Goal: Task Accomplishment & Management: Complete application form

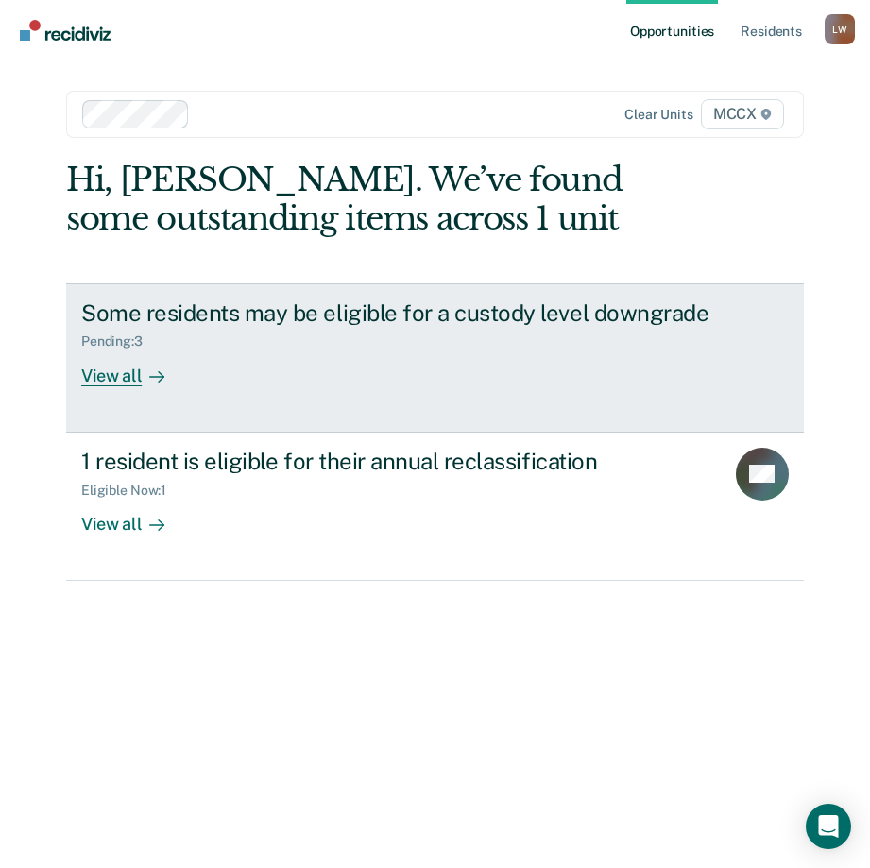
click at [130, 378] on div "View all" at bounding box center [134, 368] width 106 height 37
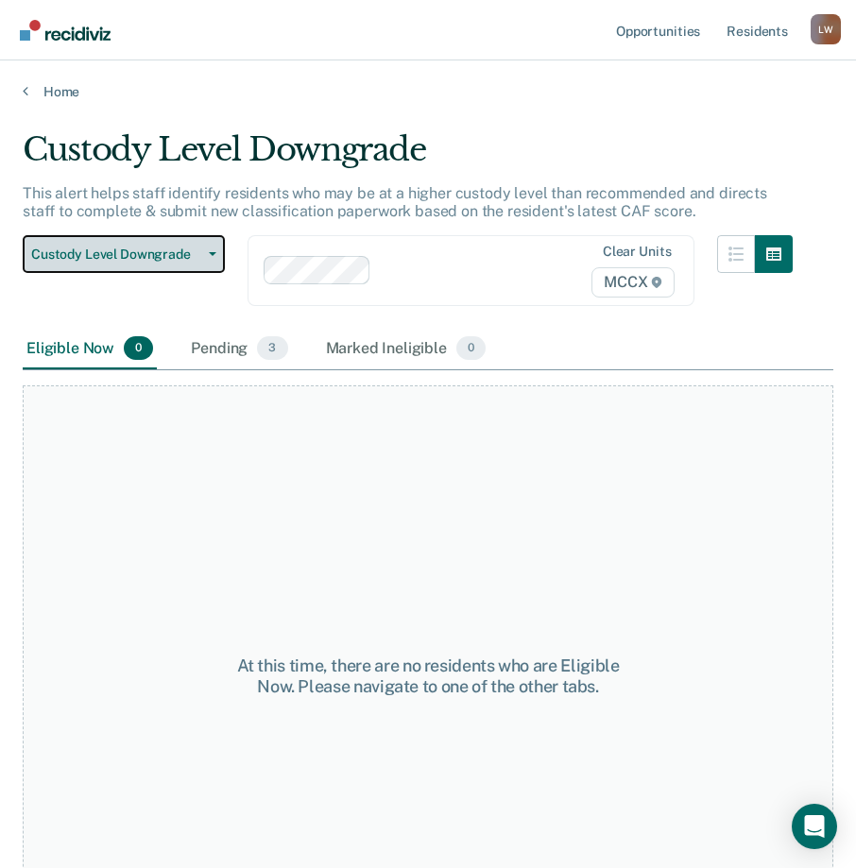
click at [200, 258] on span "Custody Level Downgrade" at bounding box center [116, 255] width 170 height 16
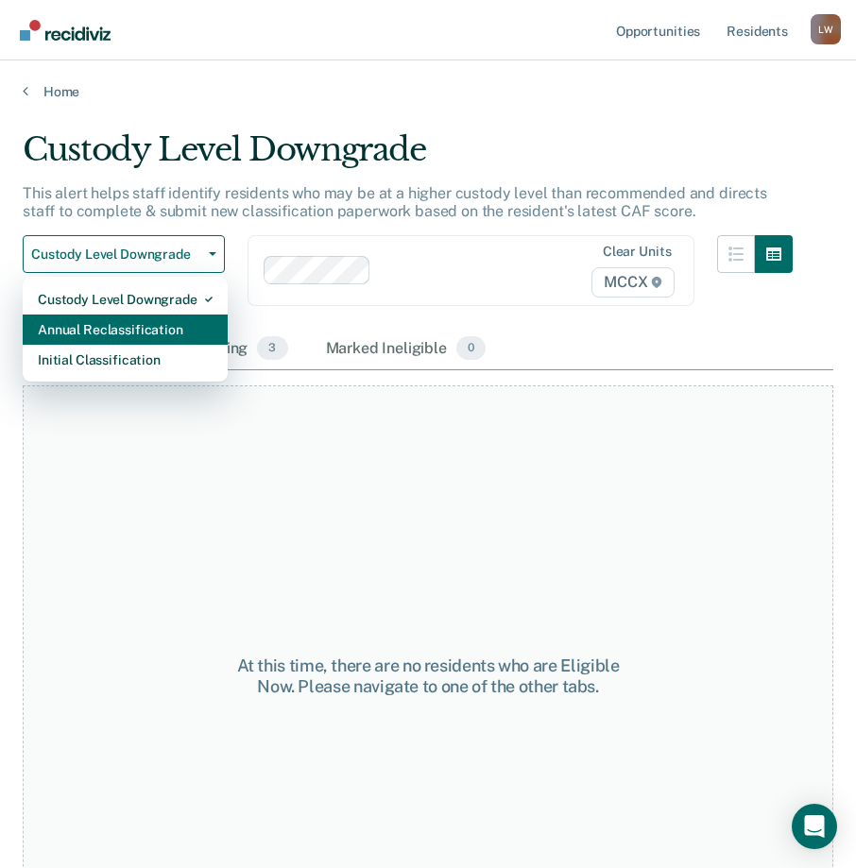
click at [151, 328] on div "Annual Reclassification" at bounding box center [125, 330] width 175 height 30
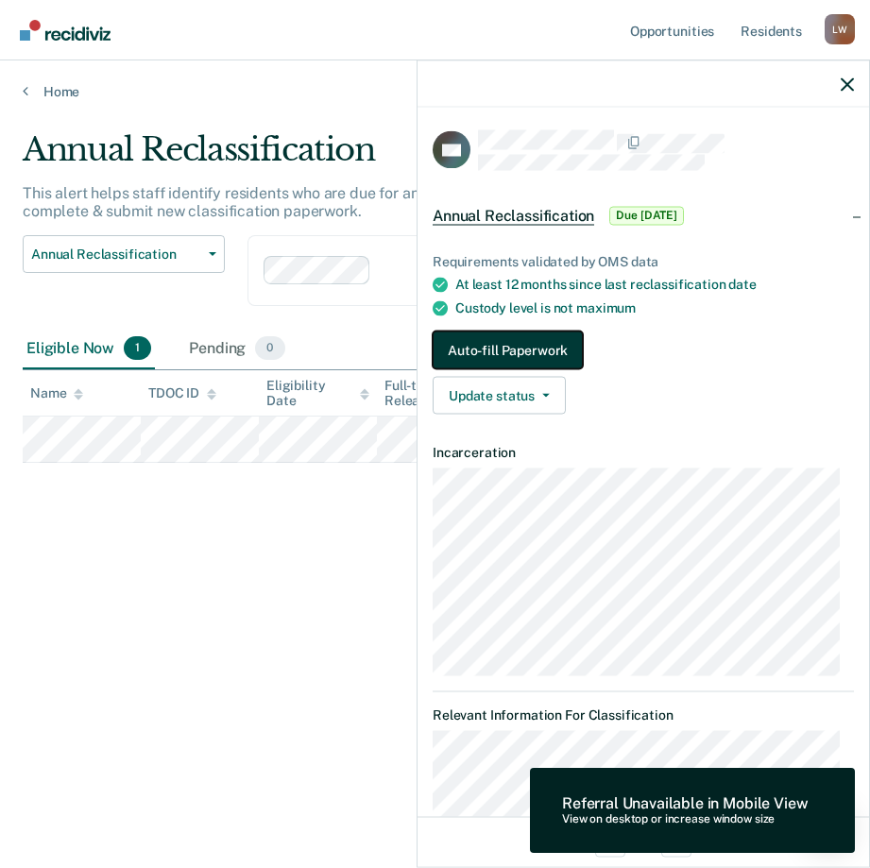
click at [500, 342] on button "Auto-fill Paperwork" at bounding box center [508, 351] width 150 height 38
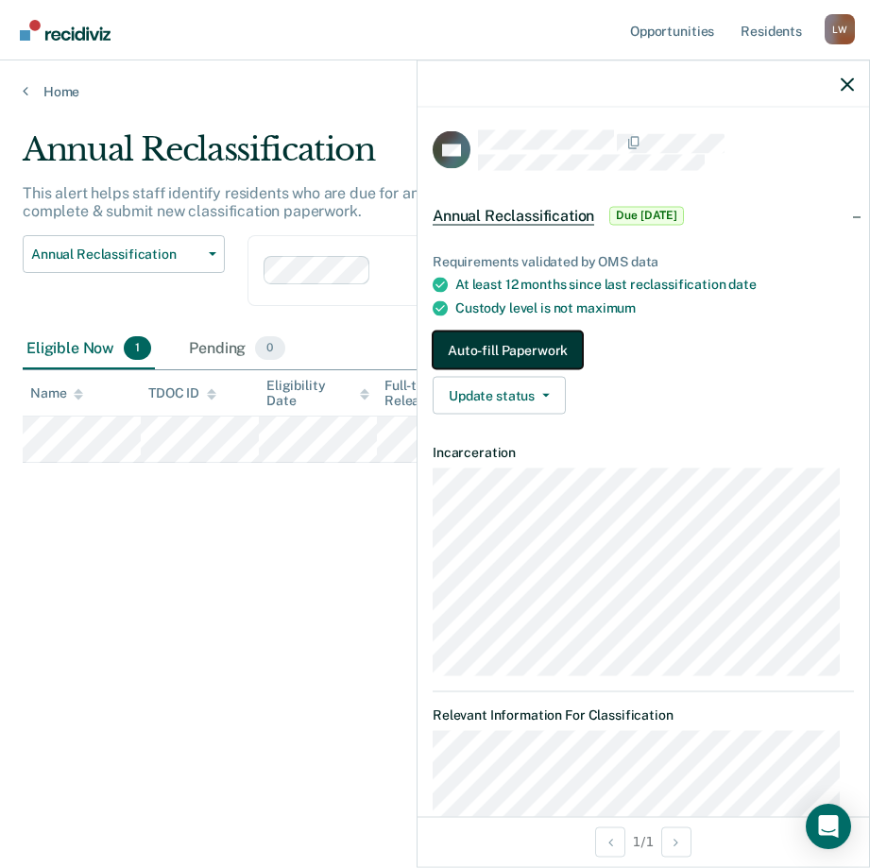
click at [528, 350] on button "Auto-fill Paperwork" at bounding box center [508, 351] width 150 height 38
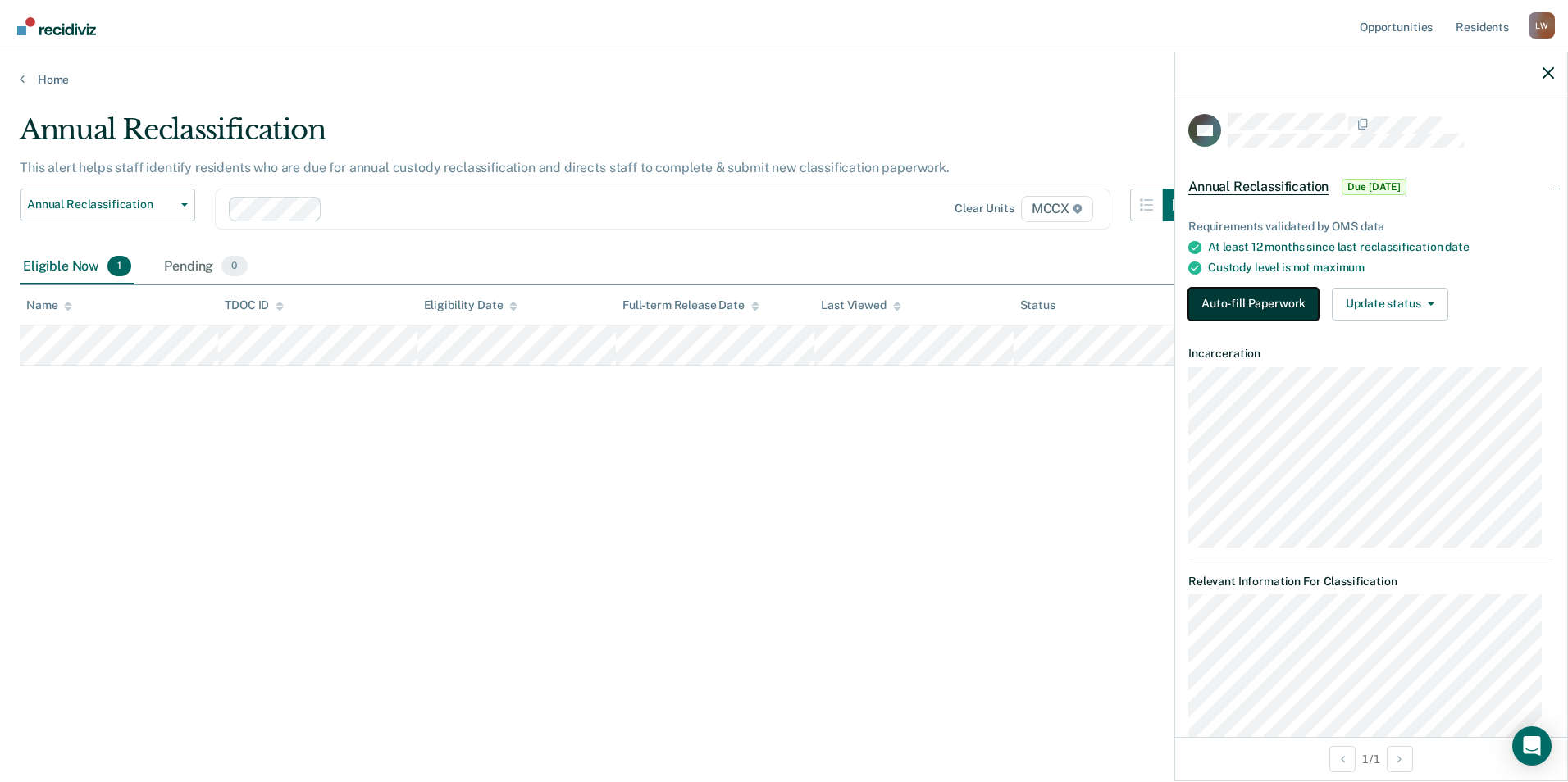
click at [754, 308] on button "Auto-fill Paperwork" at bounding box center [1254, 305] width 130 height 33
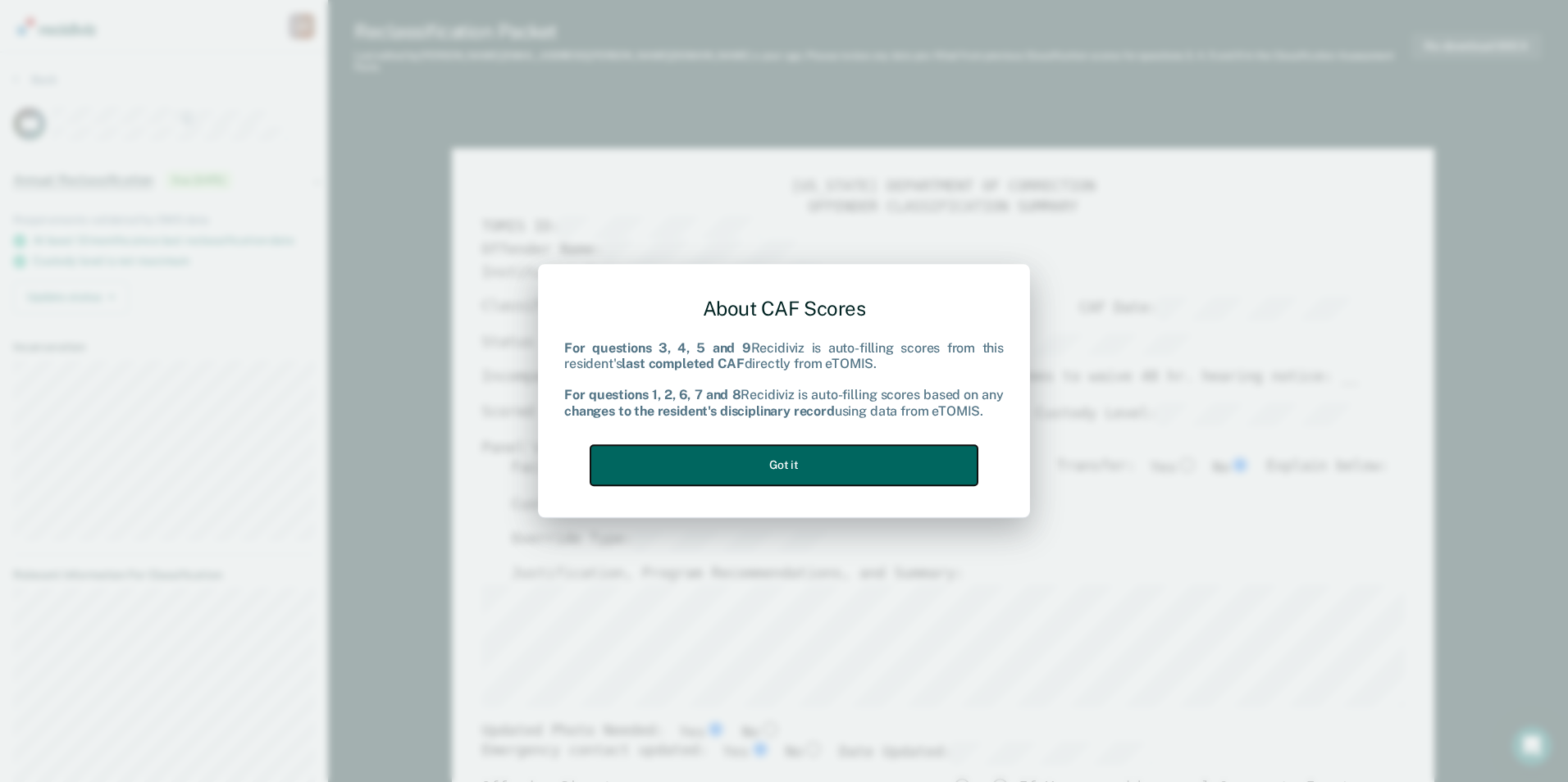
click at [754, 459] on button "Got it" at bounding box center [784, 465] width 387 height 40
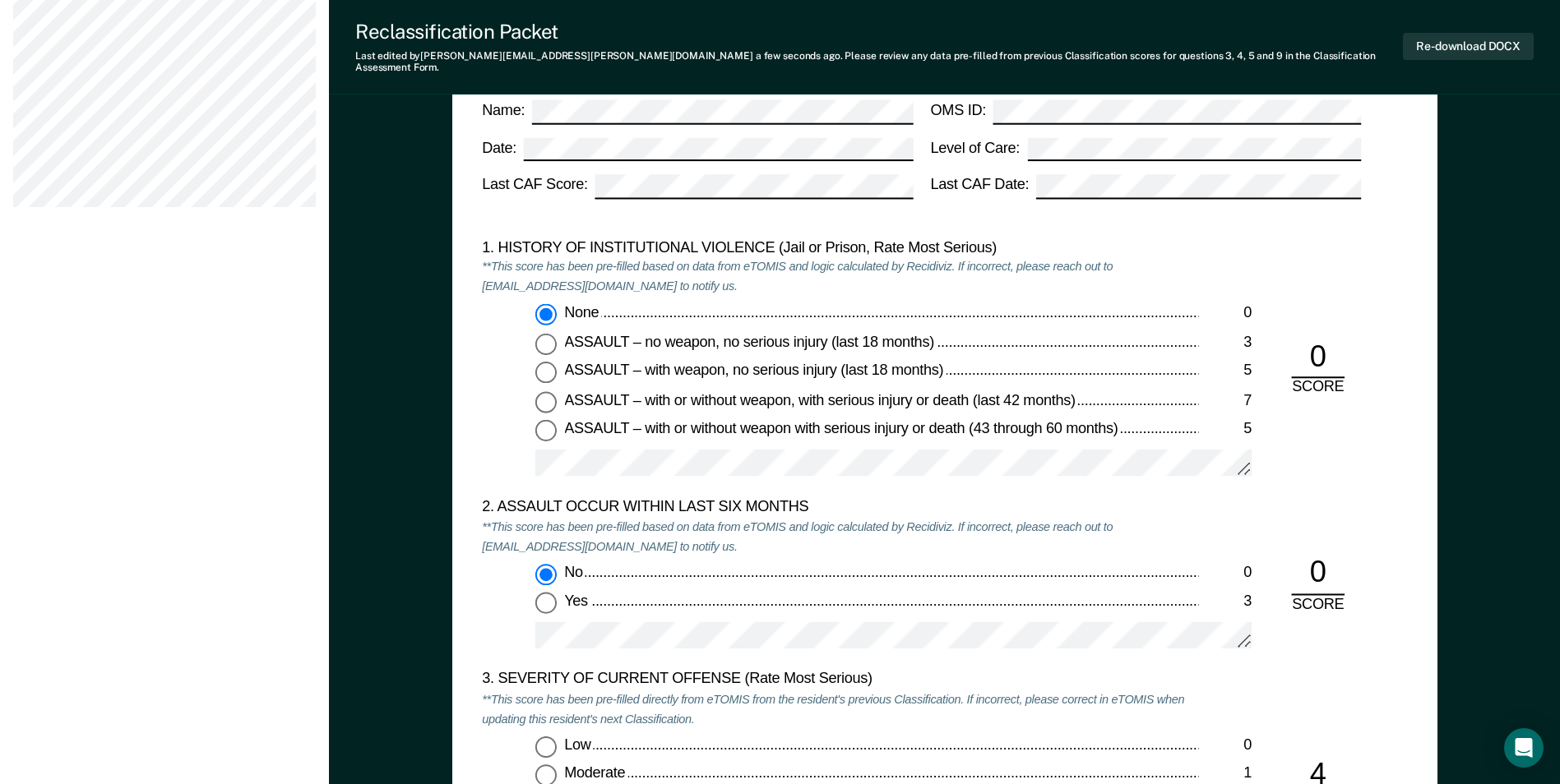
scroll to position [1726, 0]
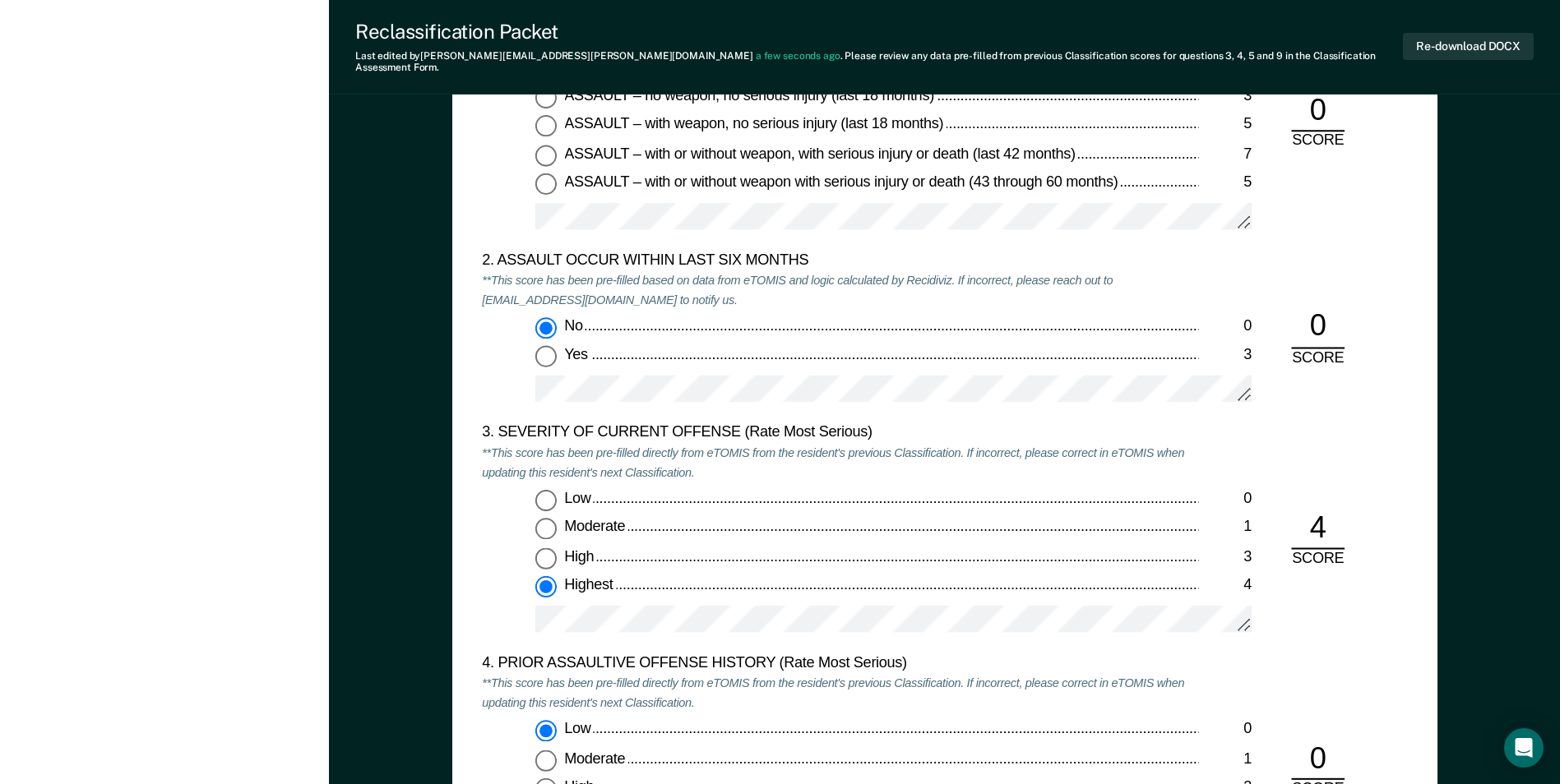
click at [756, 607] on div "3. SEVERITY OF CURRENT OFFENSE (Rate Most Serious) **This score has been pre-fi…" at bounding box center [945, 539] width 925 height 231
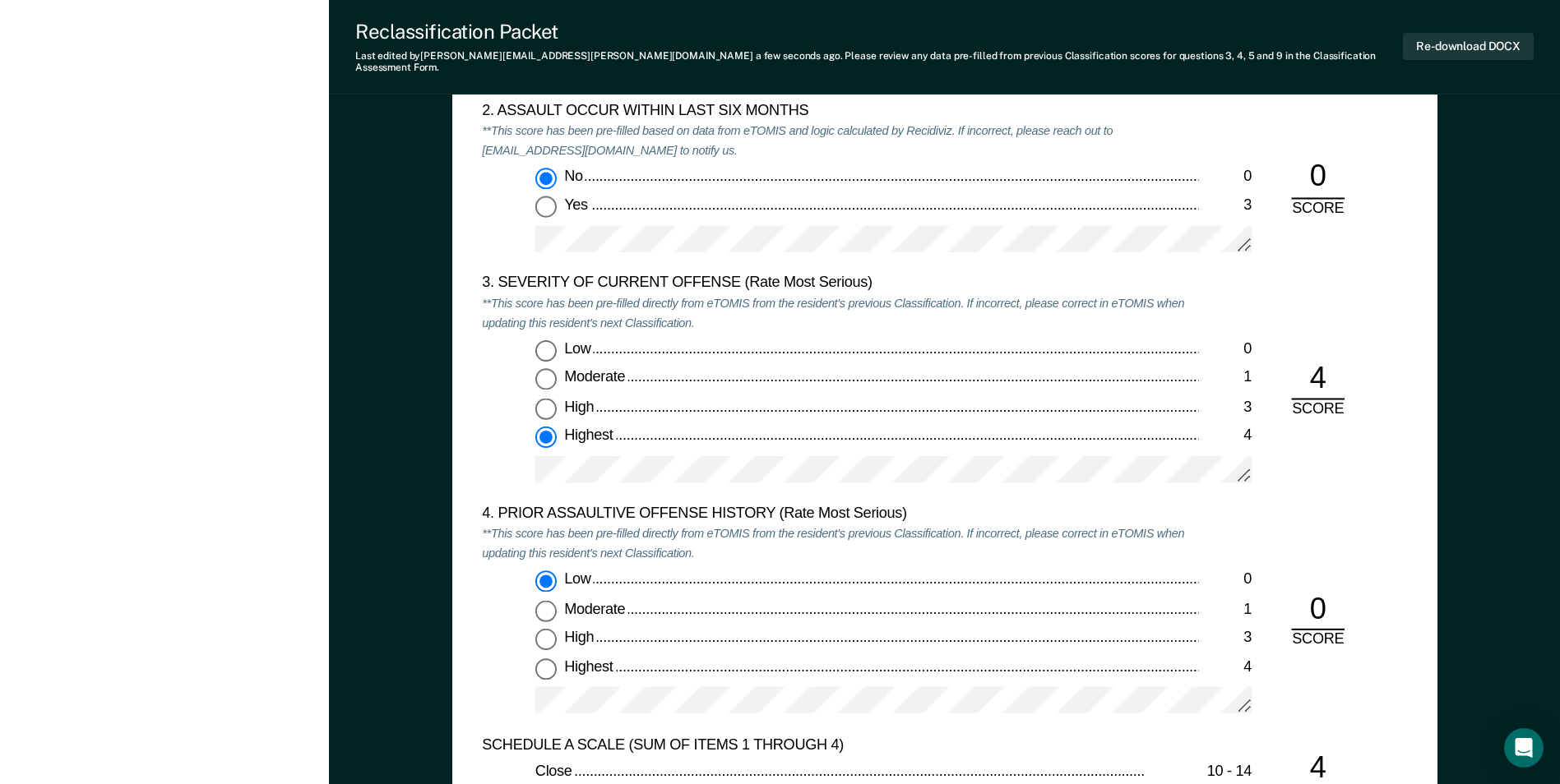
scroll to position [1891, 0]
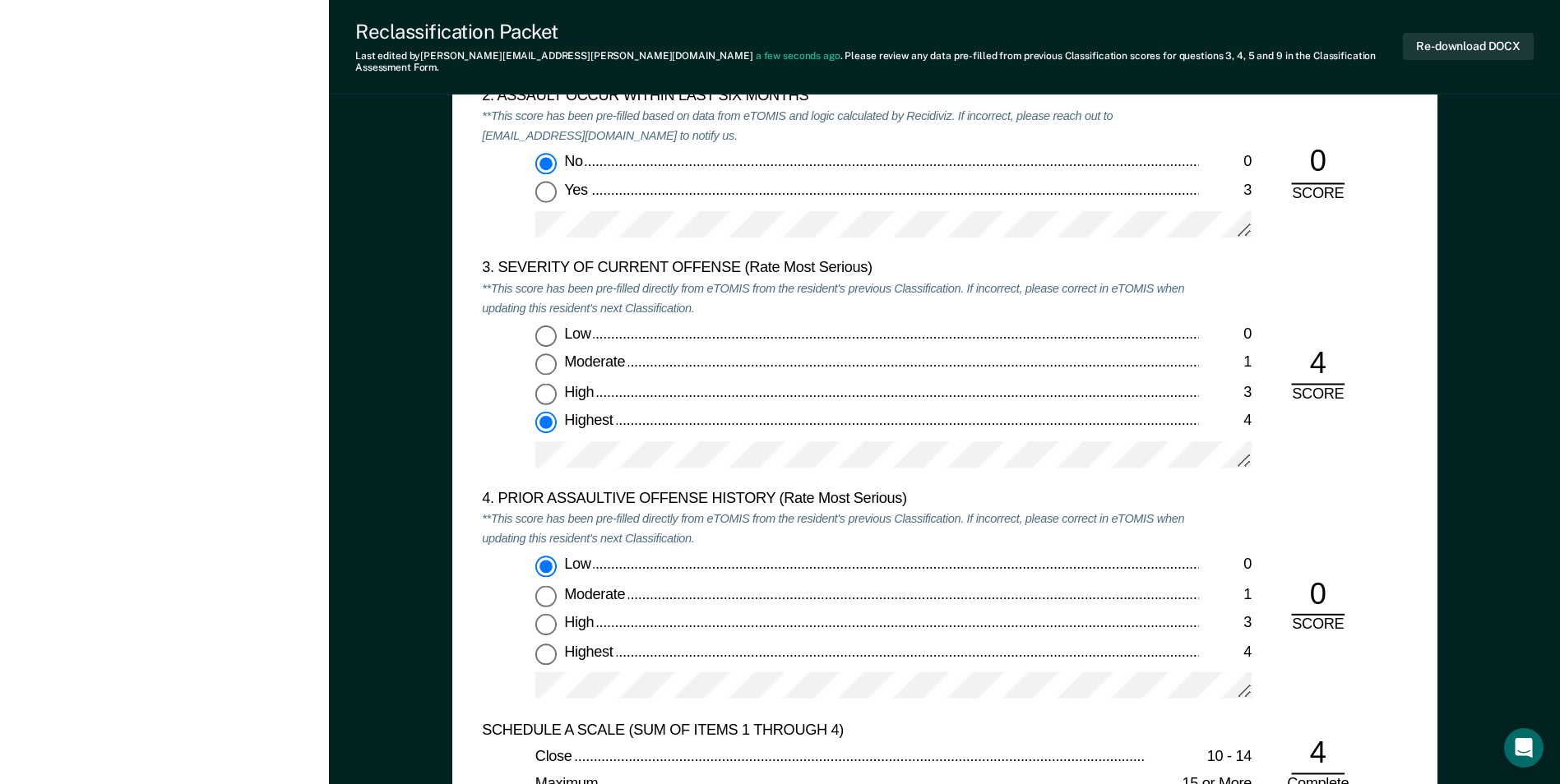
click at [756, 495] on div "4. PRIOR ASSAULTIVE OFFENSE HISTORY (Rate Most Serious) **This score has been p…" at bounding box center [945, 605] width 925 height 231
click at [756, 530] on div "4. PRIOR ASSAULTIVE OFFENSE HISTORY (Rate Most Serious) **This score has been p…" at bounding box center [945, 605] width 925 height 231
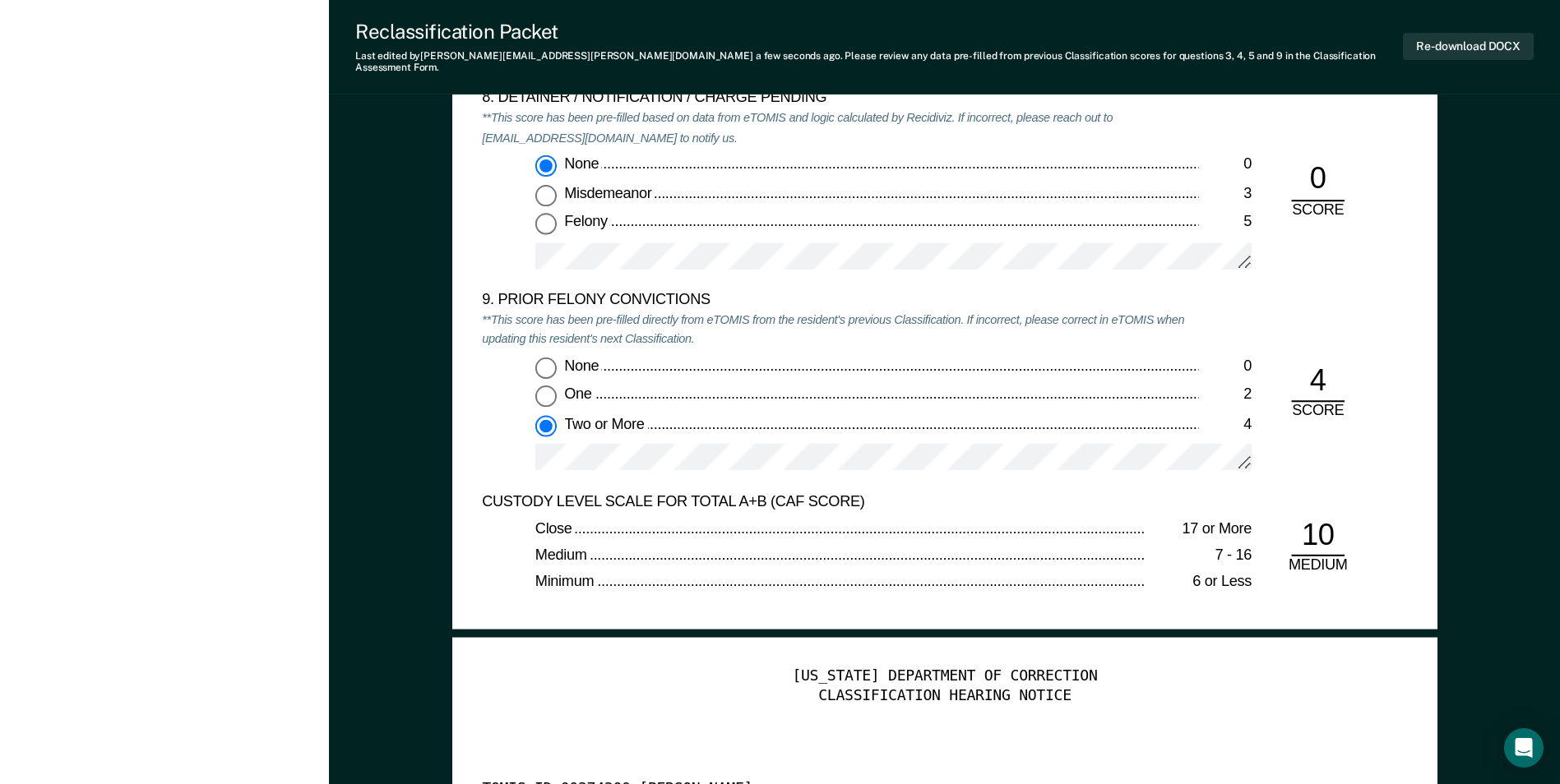
scroll to position [3535, 0]
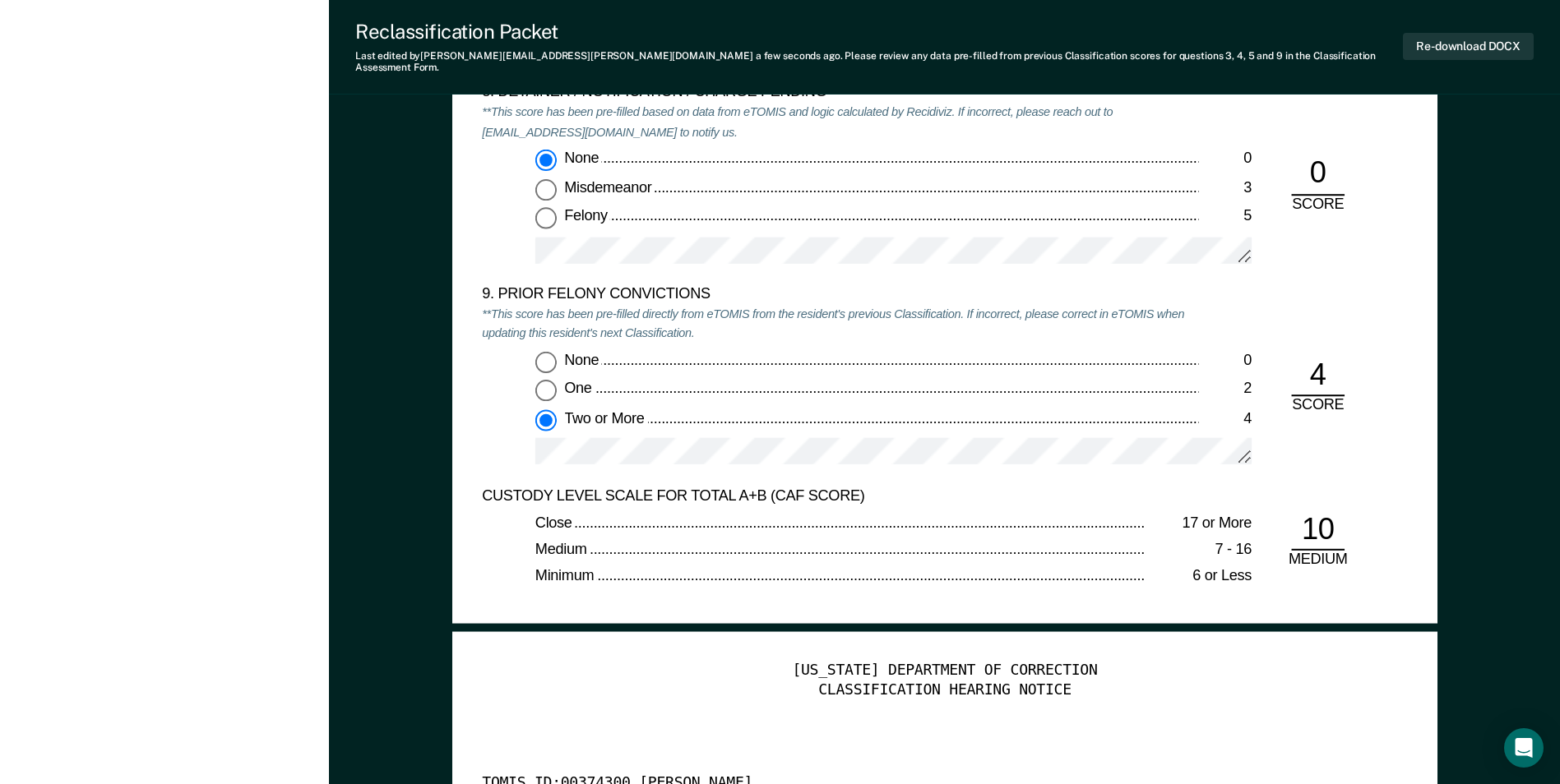
click at [756, 486] on div "CUSTODY LEVEL SCALE FOR TOTAL A+B (CAF SCORE)" at bounding box center [840, 496] width 716 height 20
click at [756, 499] on div "CUSTODY LEVEL SCALE FOR TOTAL A+B (CAF SCORE) Close 17 or More Medium 7 - 16 Mi…" at bounding box center [840, 540] width 716 height 108
click at [756, 446] on div "9. PRIOR FELONY CONVICTIONS **This score has been pre-filled directly from eTOM…" at bounding box center [945, 385] width 925 height 201
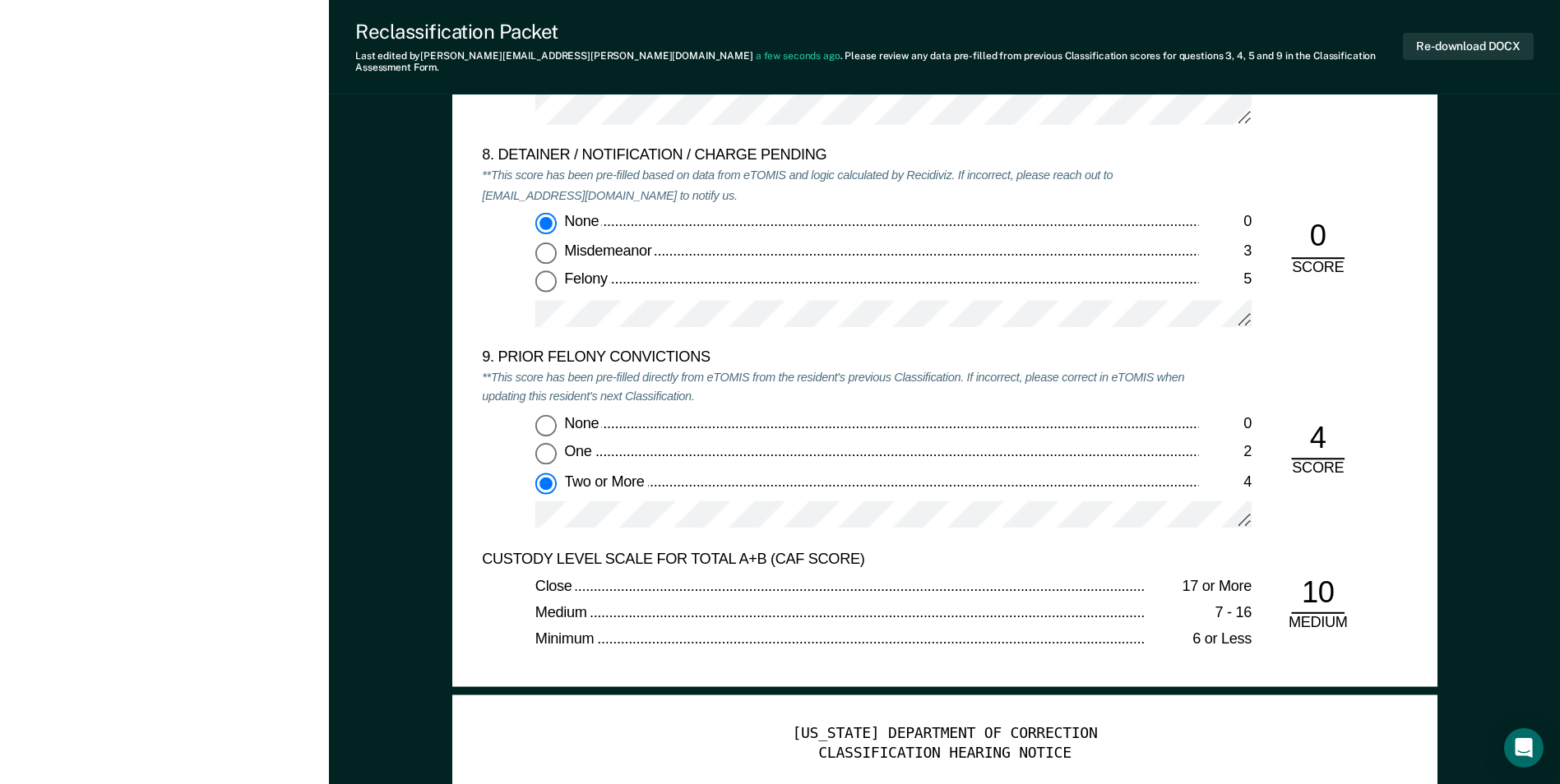
scroll to position [3453, 0]
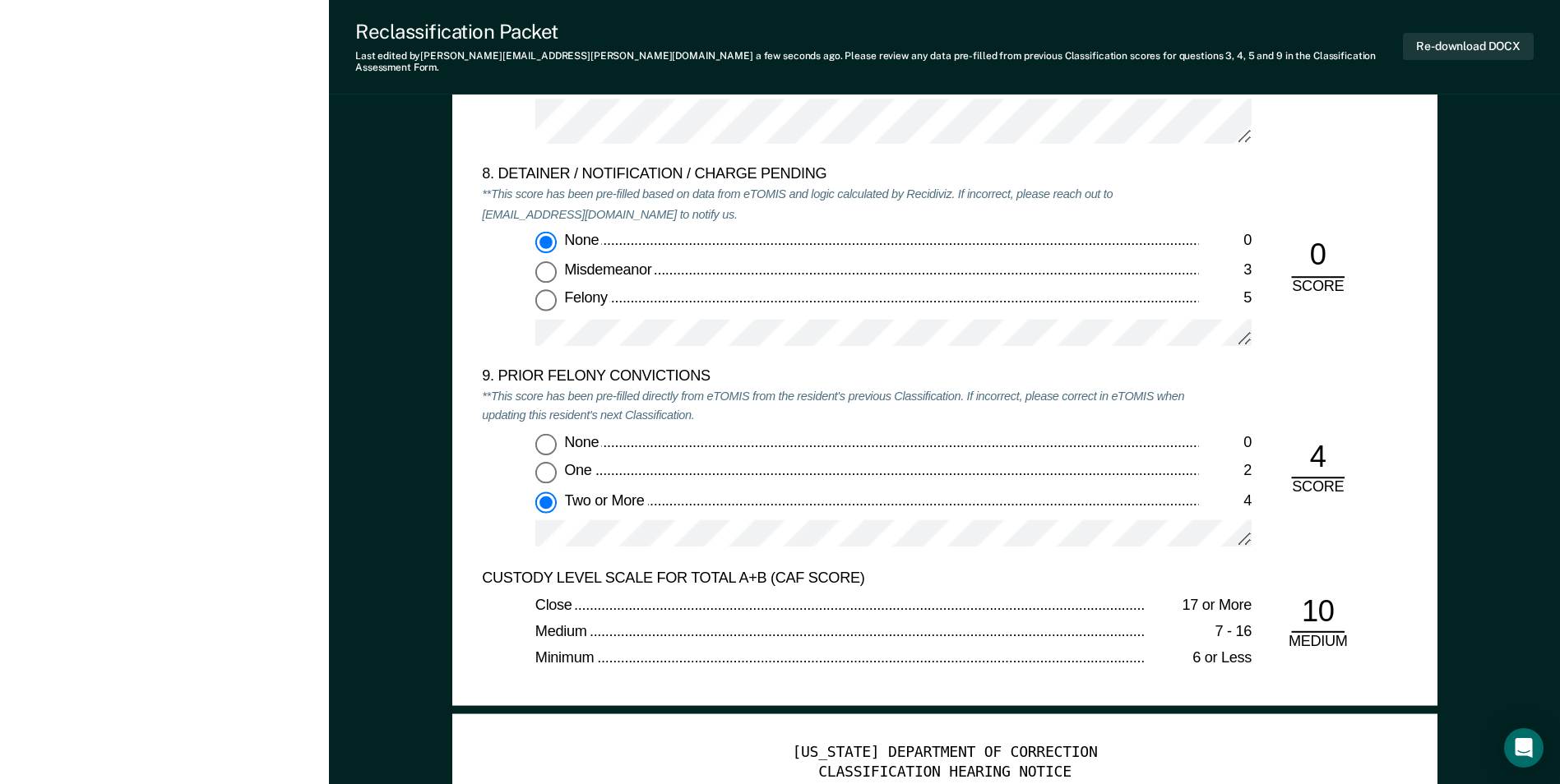
click at [756, 534] on div "9. PRIOR FELONY CONVICTIONS **This score has been pre-filled directly from eTOM…" at bounding box center [945, 467] width 925 height 201
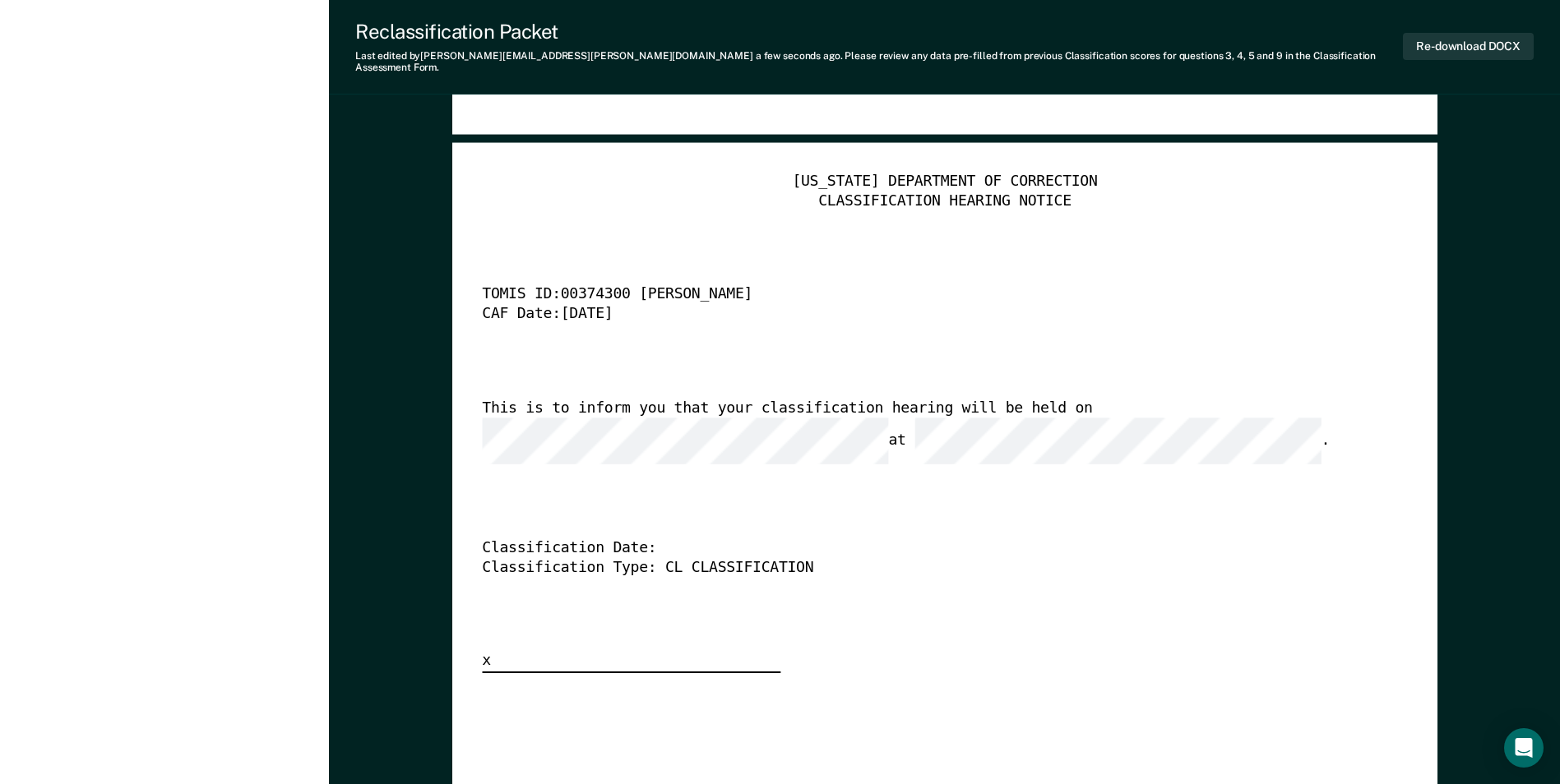
scroll to position [4029, 0]
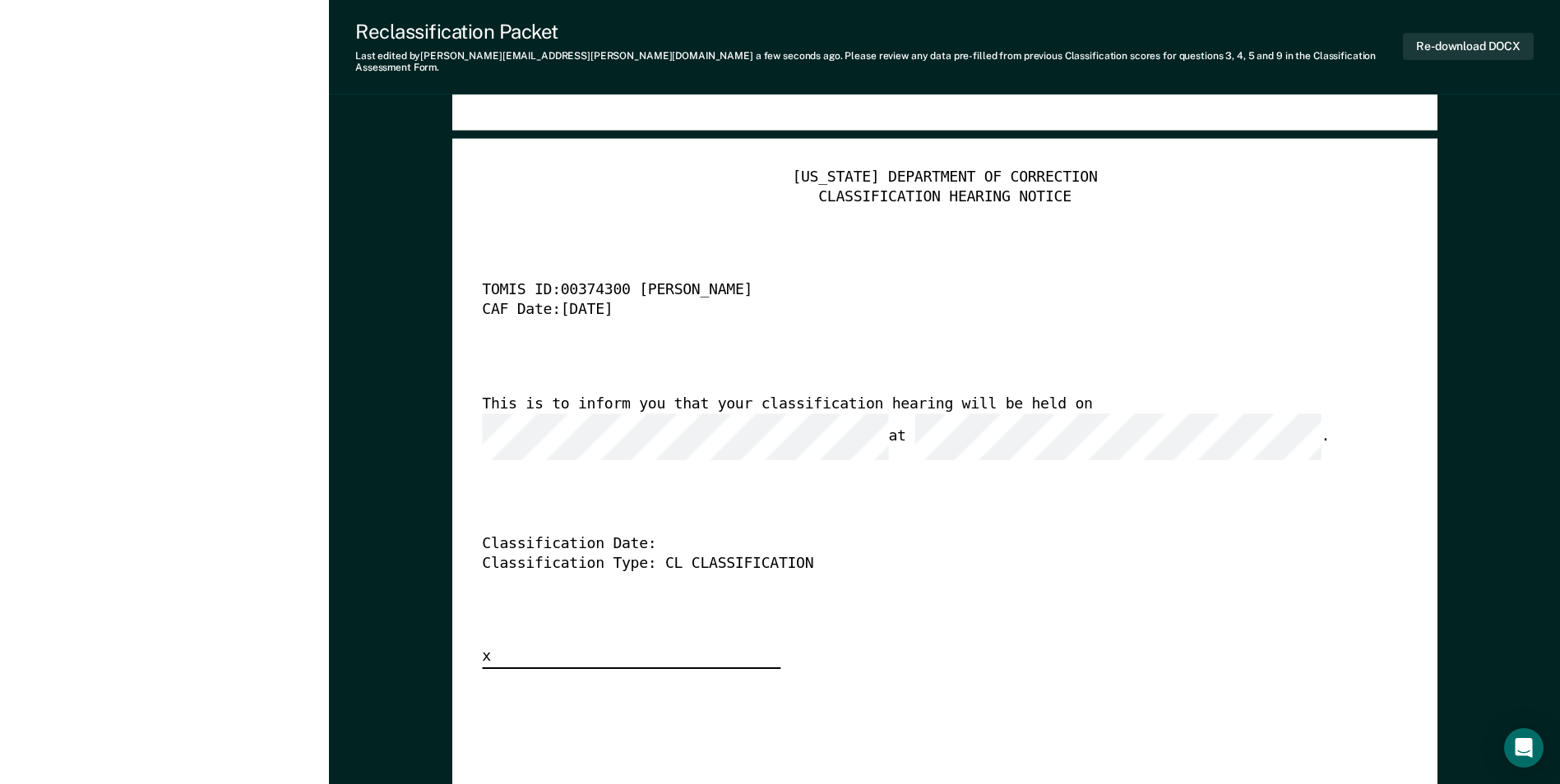
click at [756, 395] on div "This is to inform you that your classification hearing will be held on at ." at bounding box center [922, 427] width 879 height 65
click at [756, 576] on div "[US_STATE] DEPARTMENT OF CORRECTION CLASSIFICATION HEARING NOTICE TOMIS ID: 003…" at bounding box center [945, 419] width 925 height 500
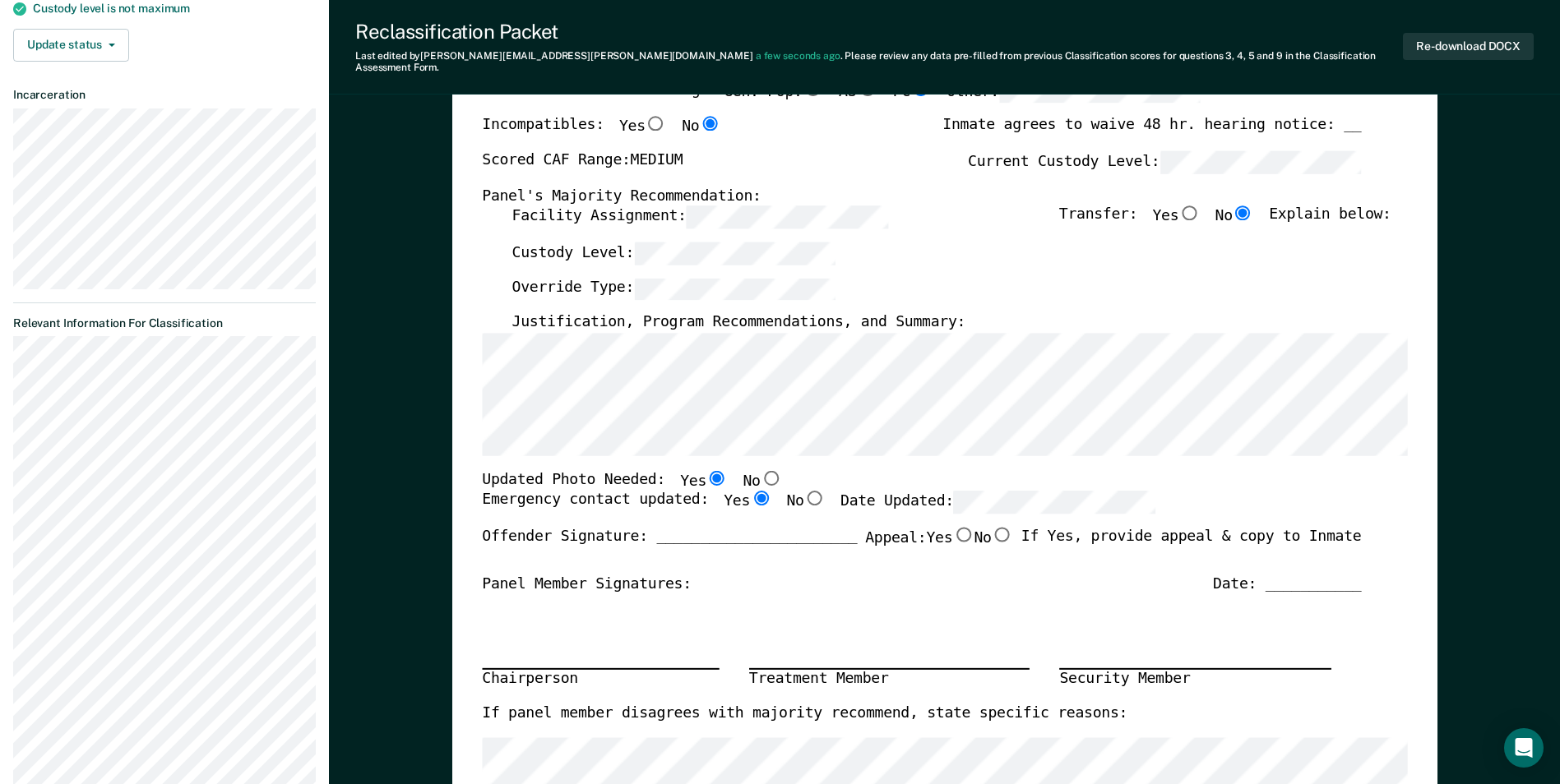
scroll to position [246, 0]
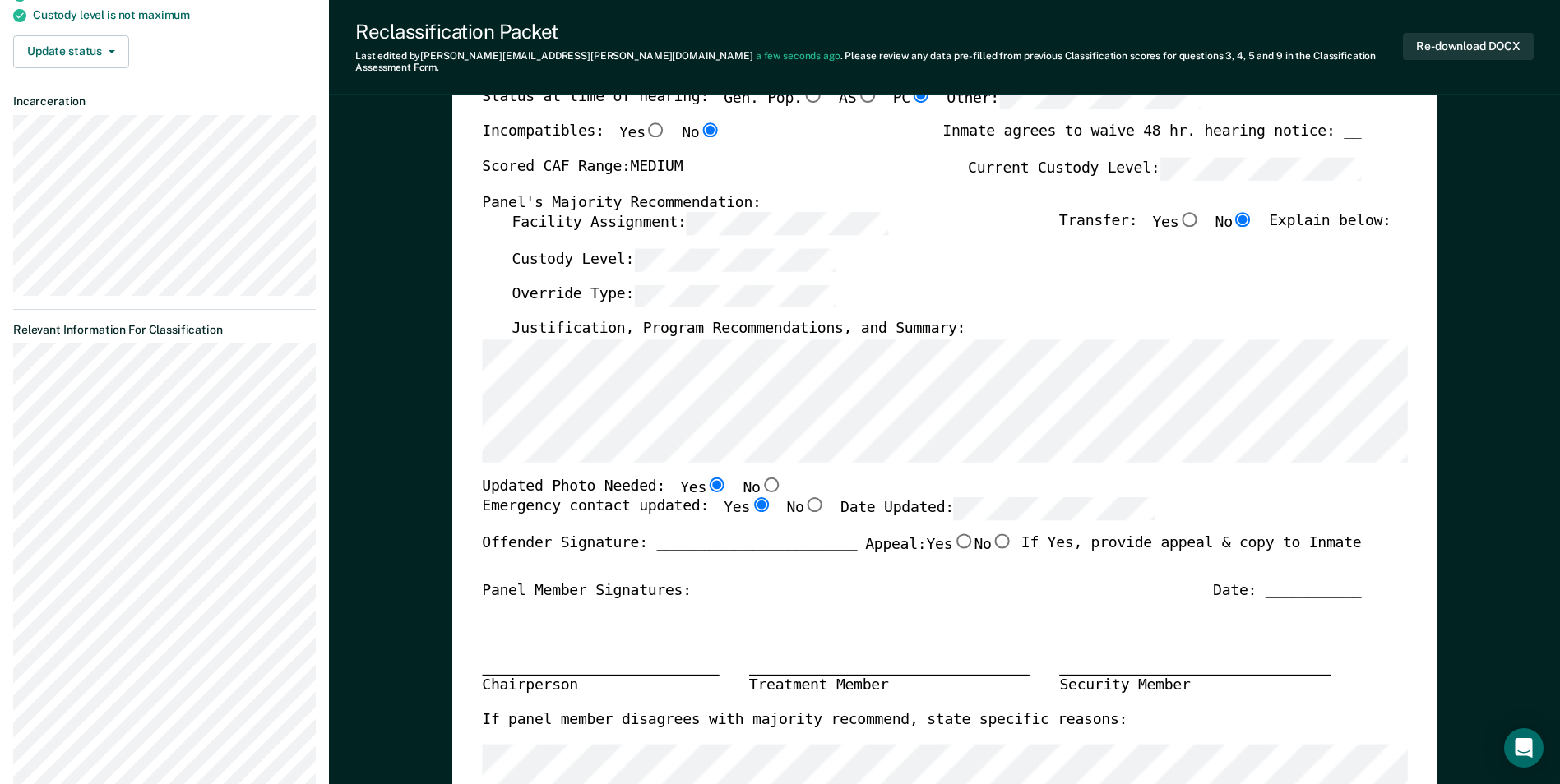
click at [582, 248] on label "Custody Level:" at bounding box center [674, 259] width 324 height 23
click at [756, 251] on div "Custody Level:" at bounding box center [951, 266] width 879 height 37
click at [756, 248] on div "Custody Level:" at bounding box center [951, 266] width 879 height 37
click at [756, 233] on div "Facility Assignment: Transfer: Yes No Explain below:" at bounding box center [951, 231] width 879 height 37
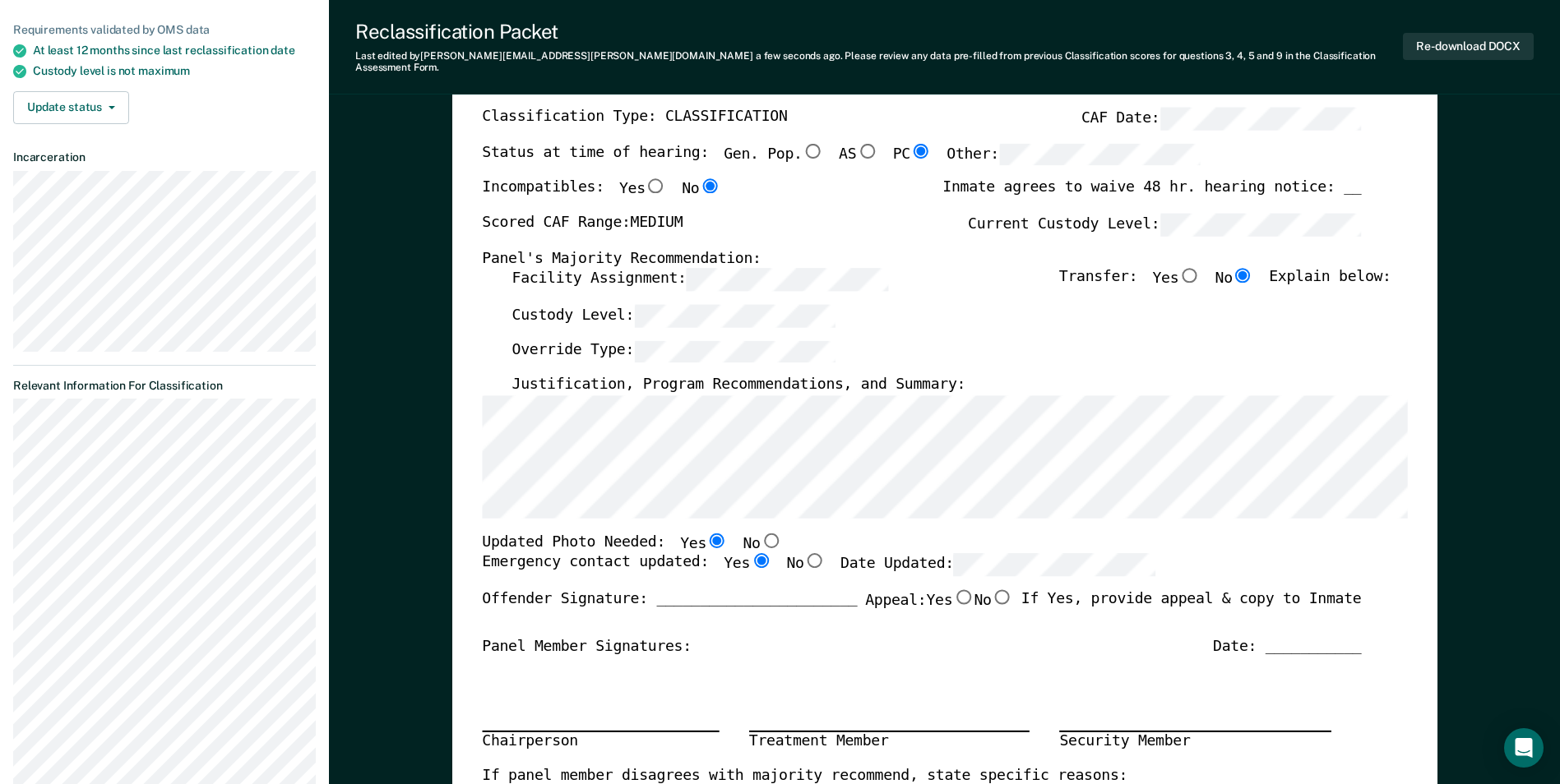
scroll to position [0, 0]
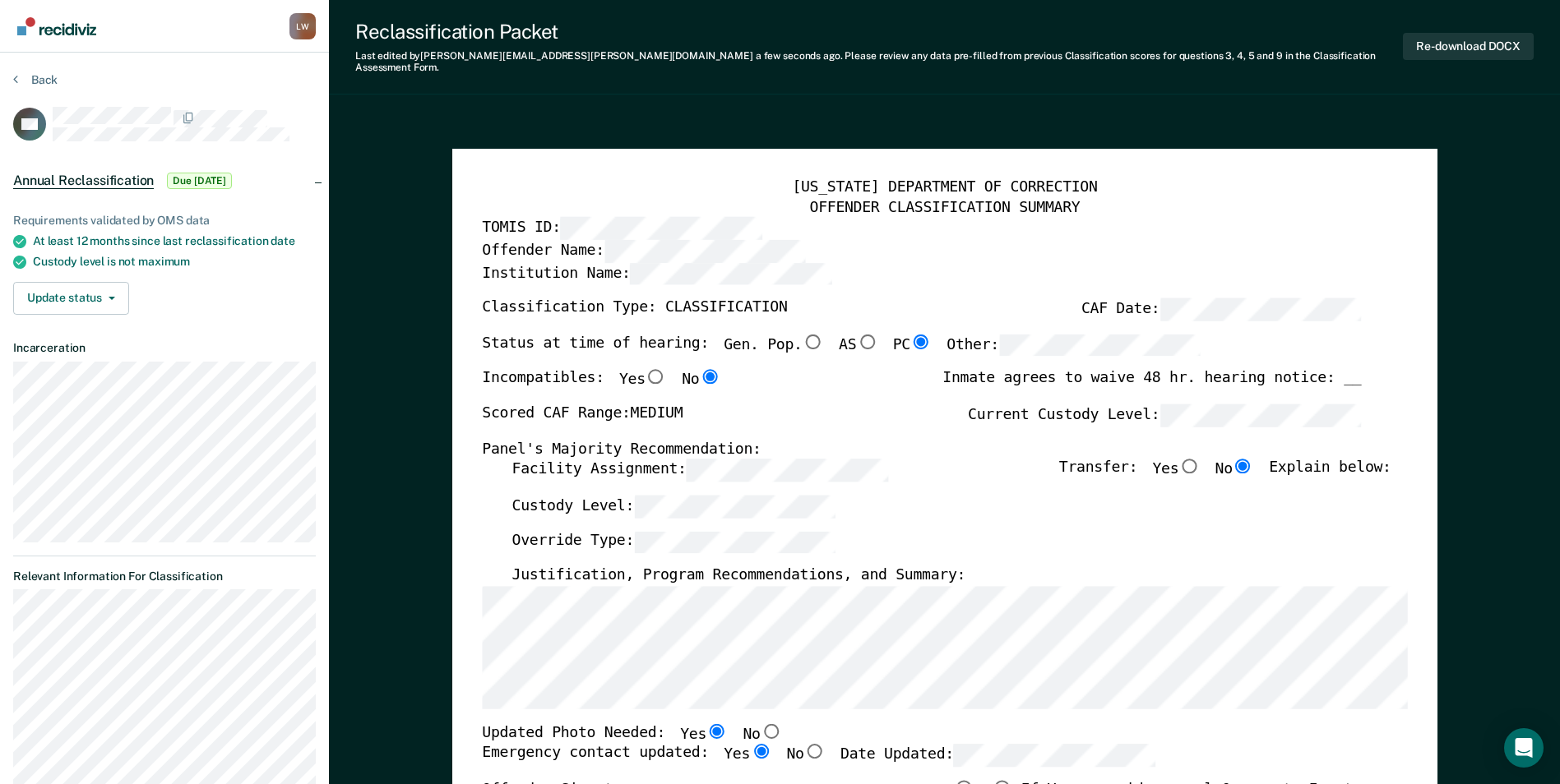
click at [756, 470] on div "Facility Assignment: Transfer: Yes No Explain below:" at bounding box center [951, 477] width 879 height 37
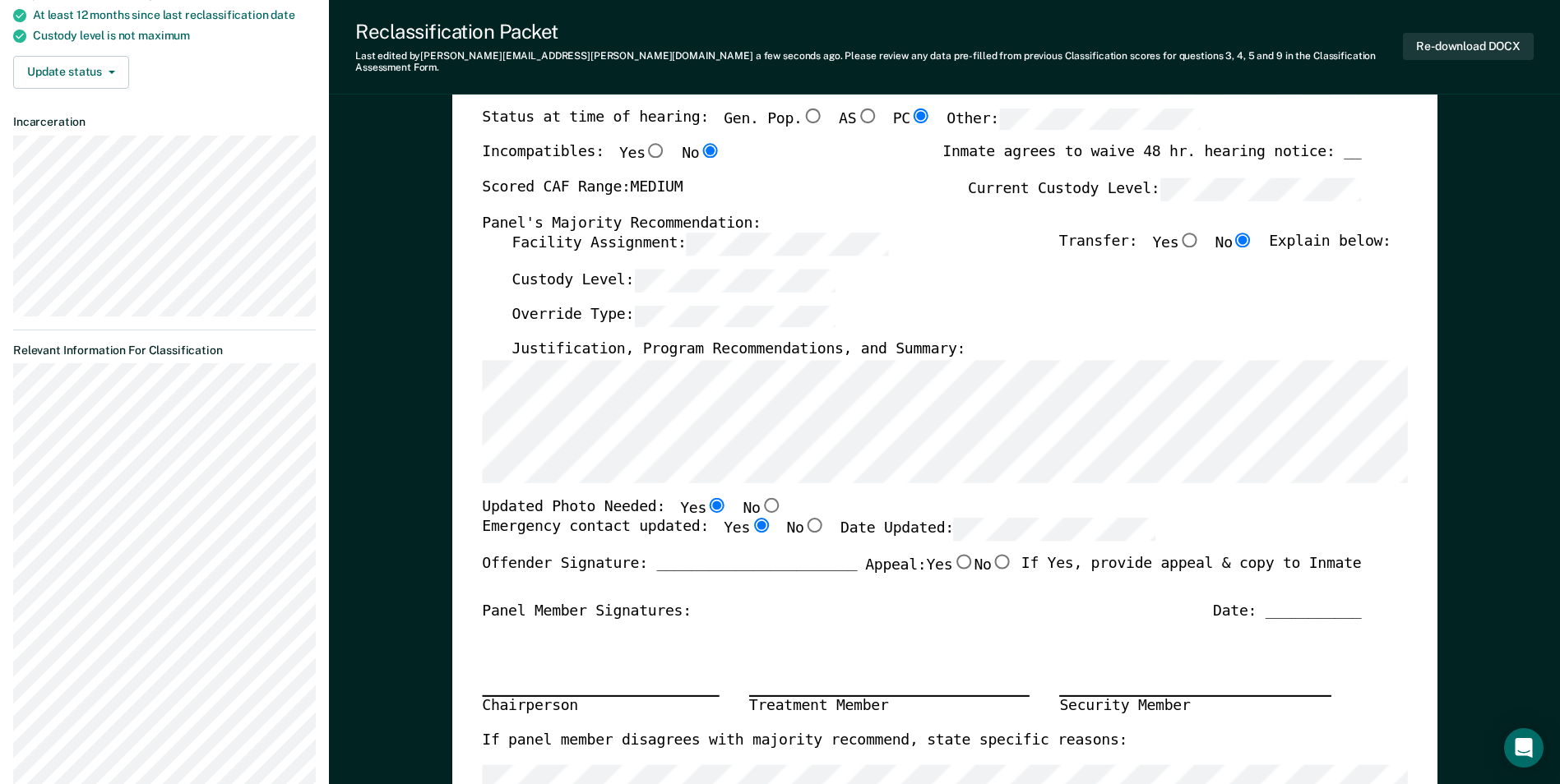
scroll to position [82, 0]
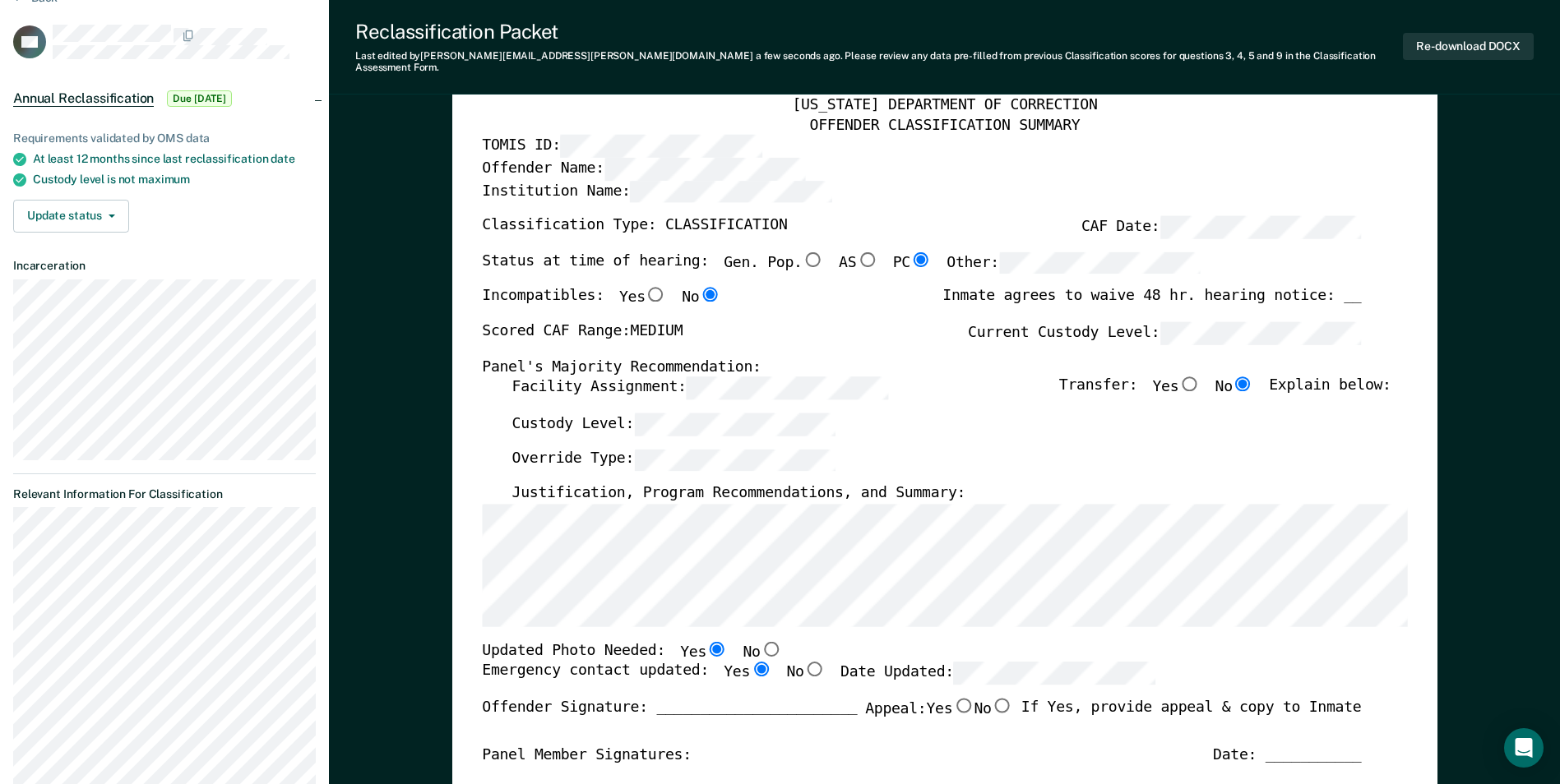
click at [756, 431] on div "Custody Level:" at bounding box center [951, 431] width 879 height 37
click at [756, 394] on div "Facility Assignment: Transfer: Yes No Explain below:" at bounding box center [951, 395] width 879 height 37
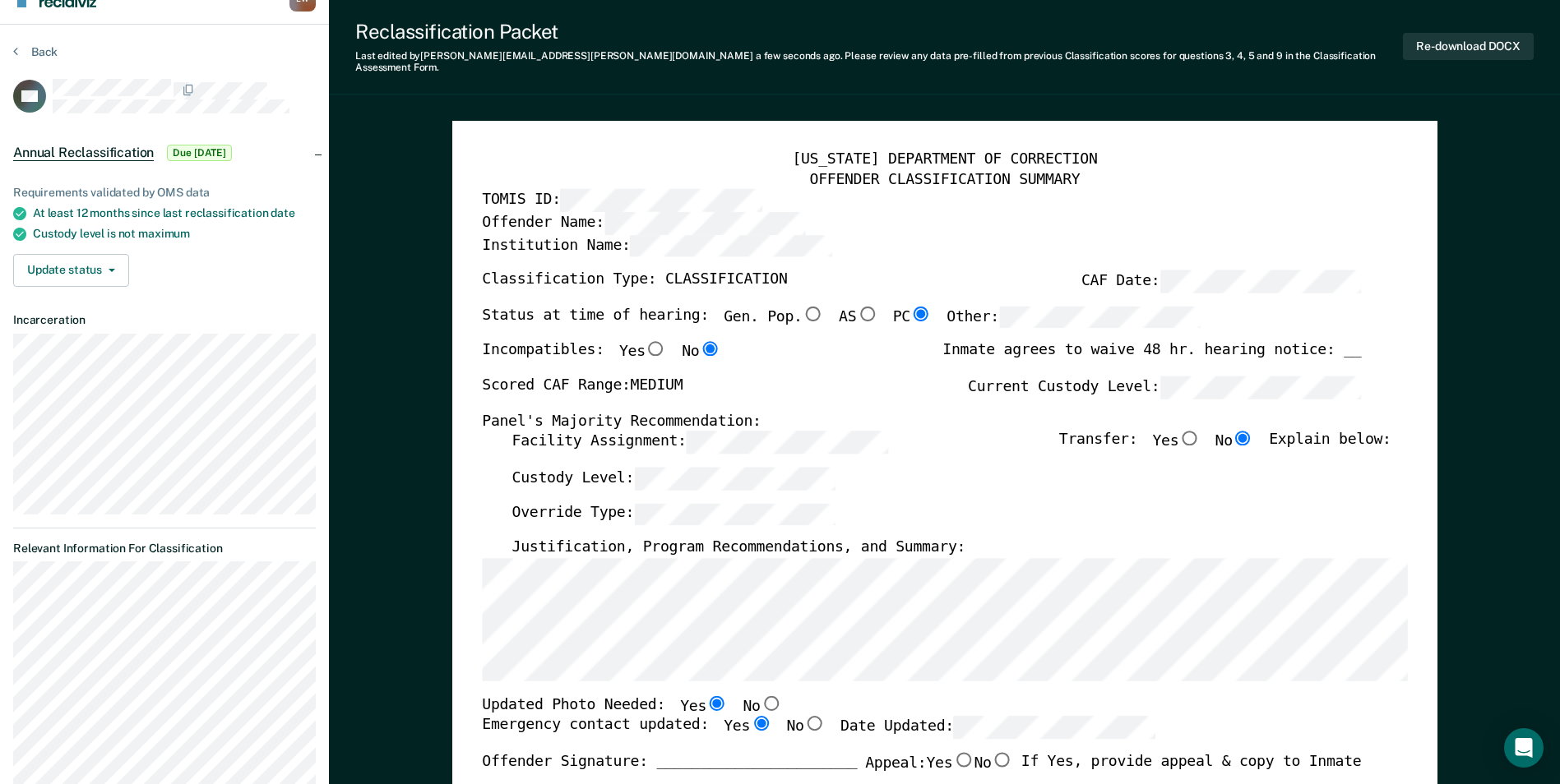
scroll to position [0, 0]
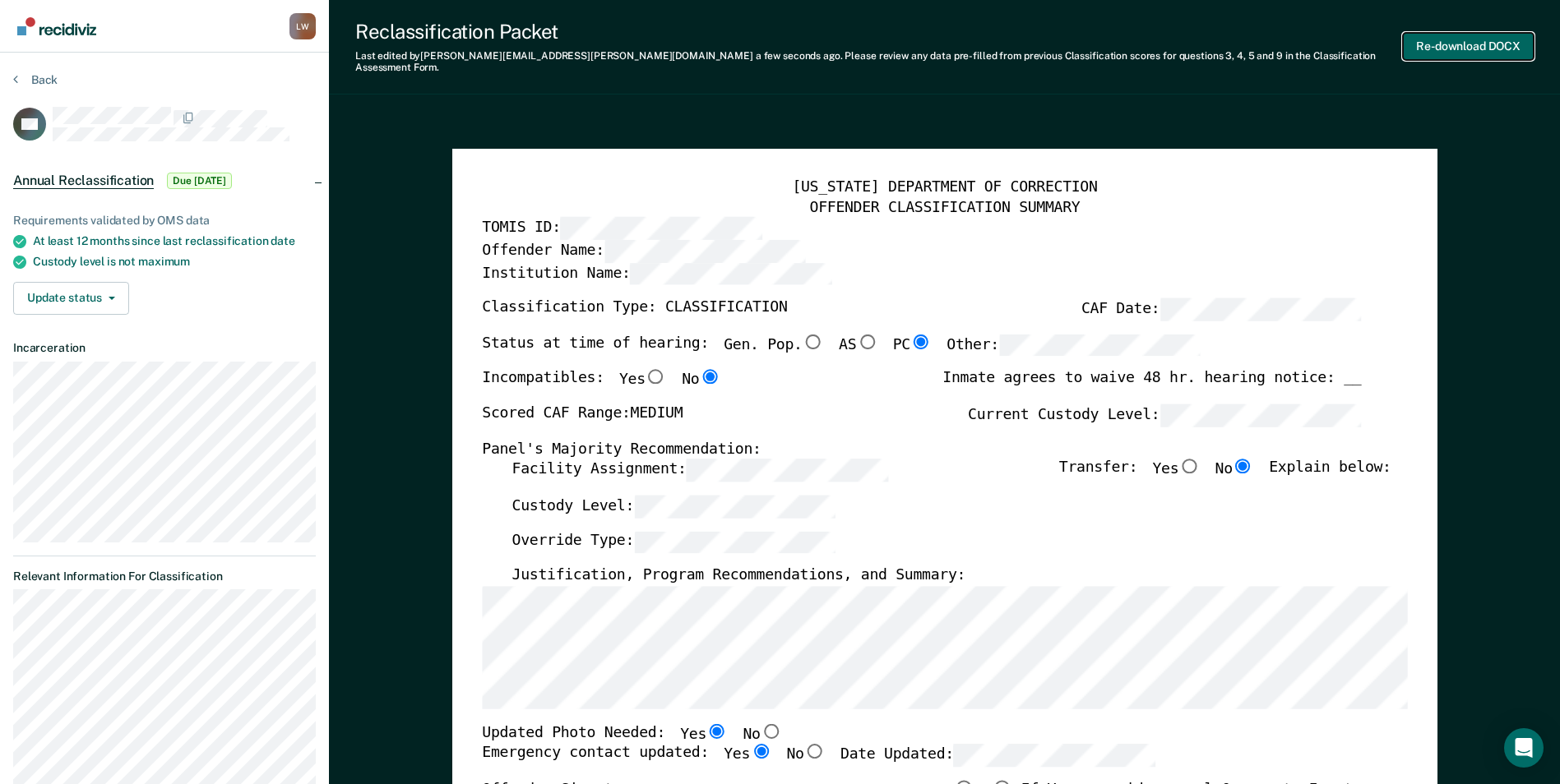
click at [756, 42] on button "Re-download DOCX" at bounding box center [1469, 46] width 131 height 27
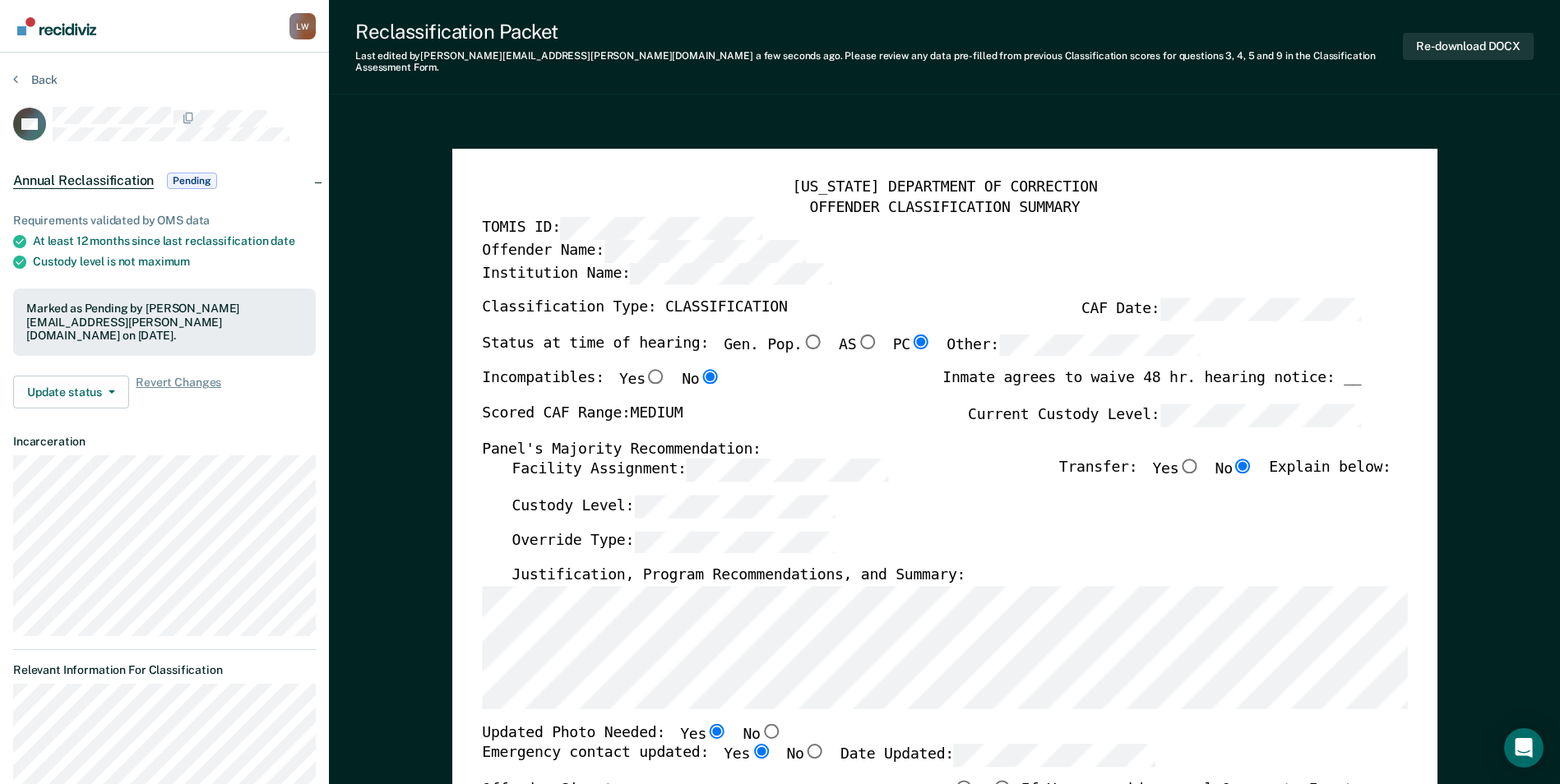
click at [41, 77] on button "Back" at bounding box center [35, 79] width 44 height 15
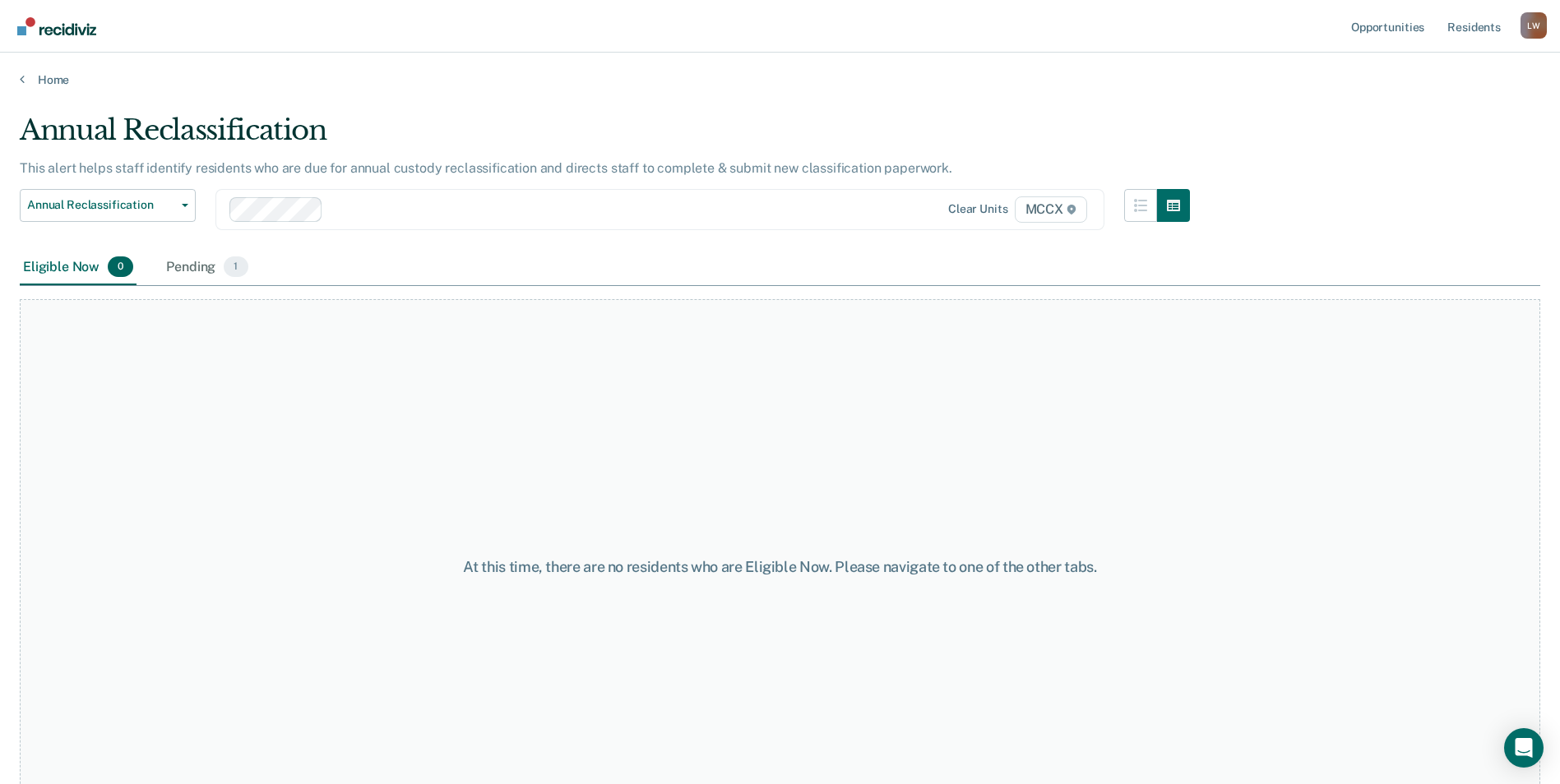
click at [593, 134] on div "Annual Reclassification" at bounding box center [605, 137] width 1170 height 47
click at [756, 210] on span "MCCX" at bounding box center [1051, 210] width 72 height 26
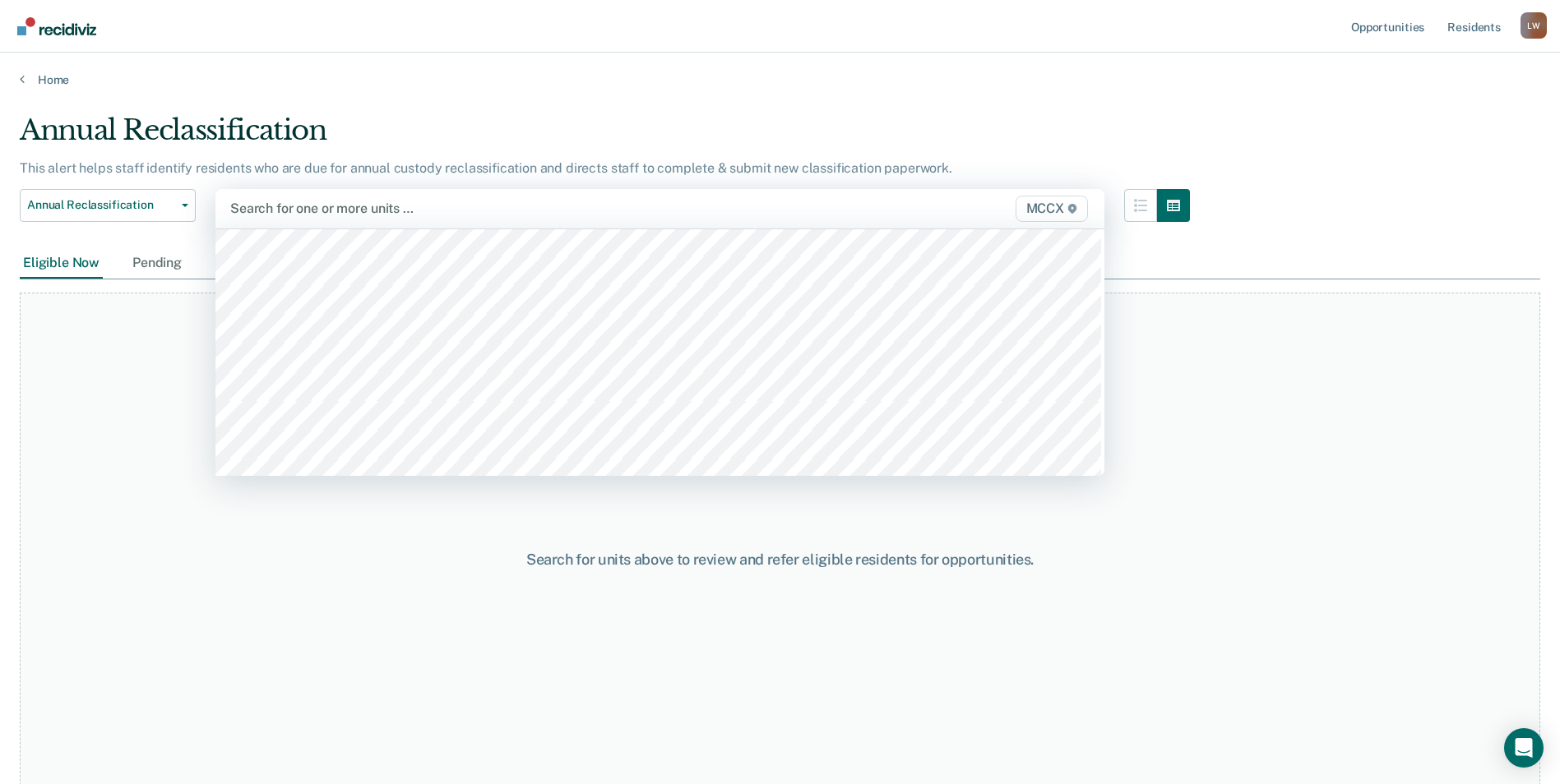
scroll to position [4686, 0]
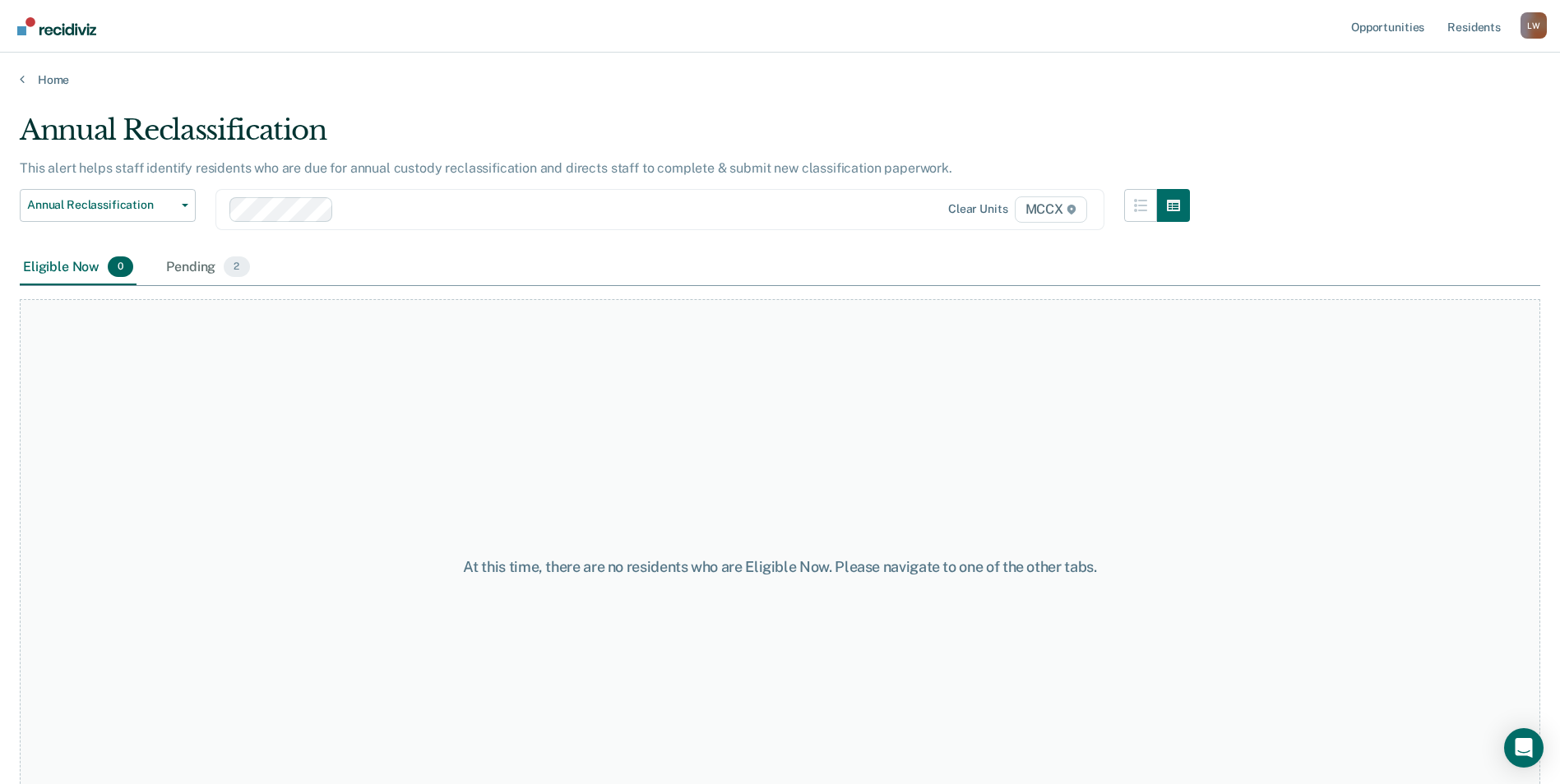
click at [756, 213] on span "MCCX" at bounding box center [1051, 210] width 72 height 26
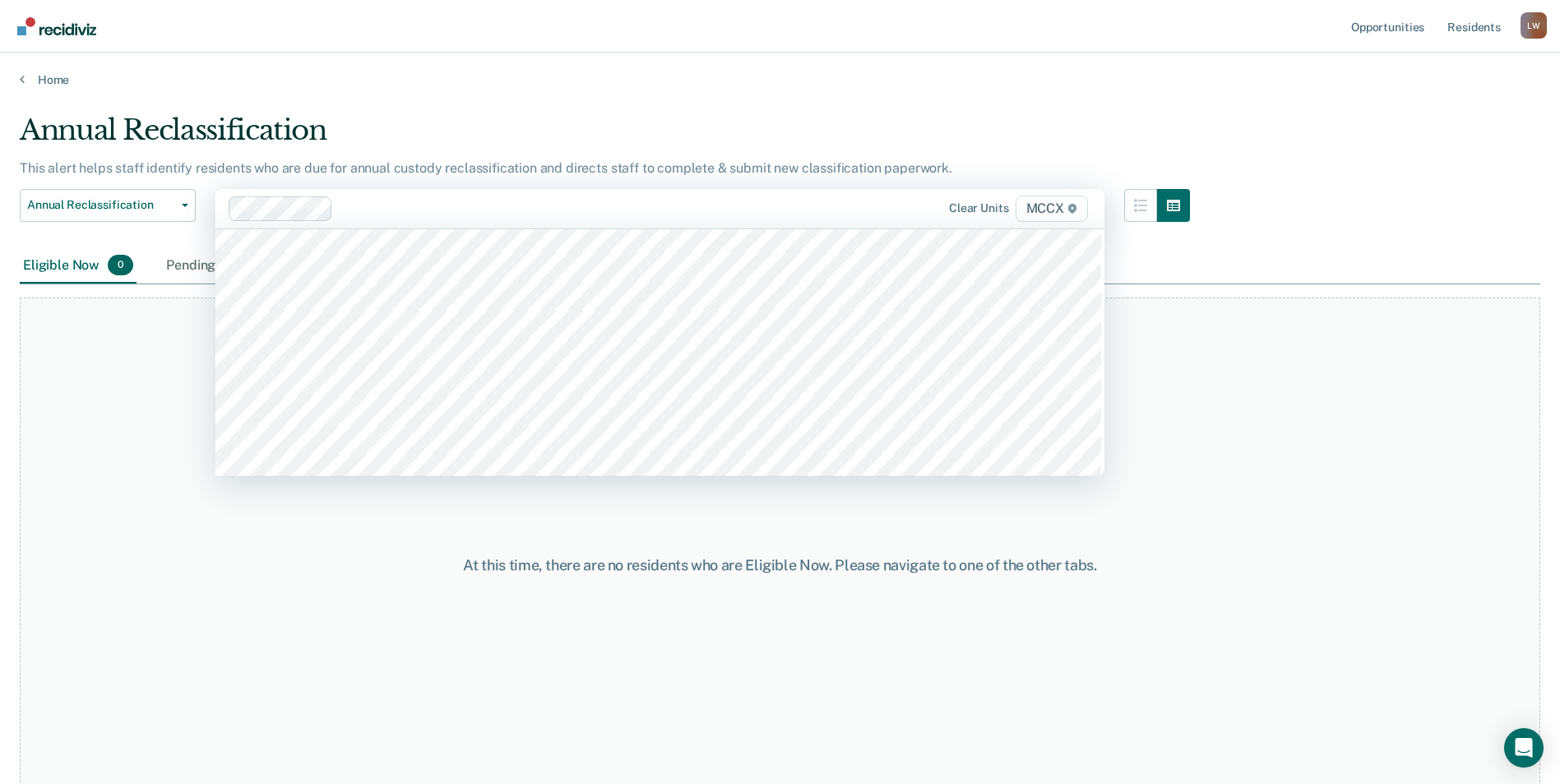
scroll to position [4768, 0]
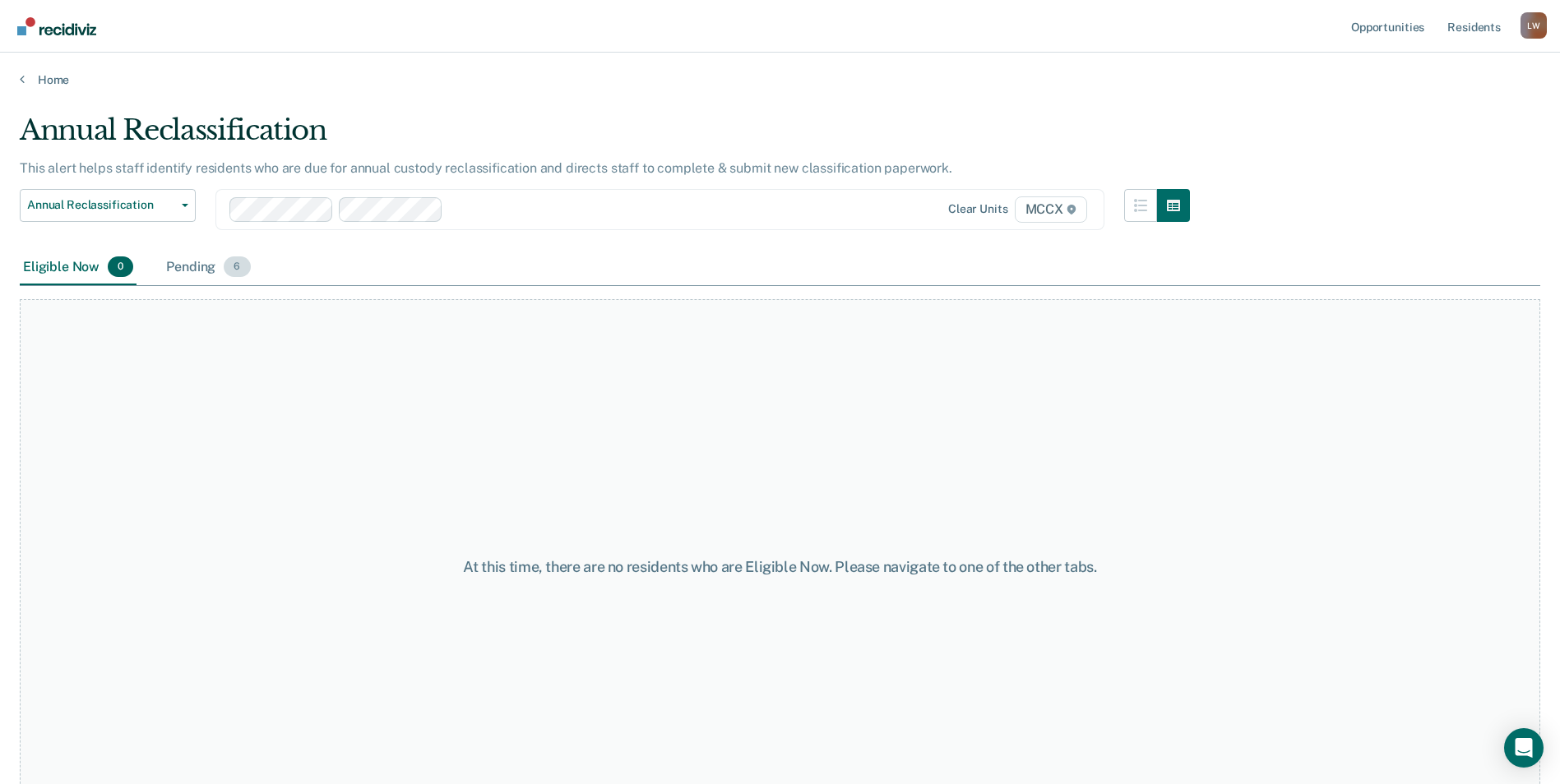
click at [186, 267] on div "Pending 6" at bounding box center [208, 268] width 91 height 37
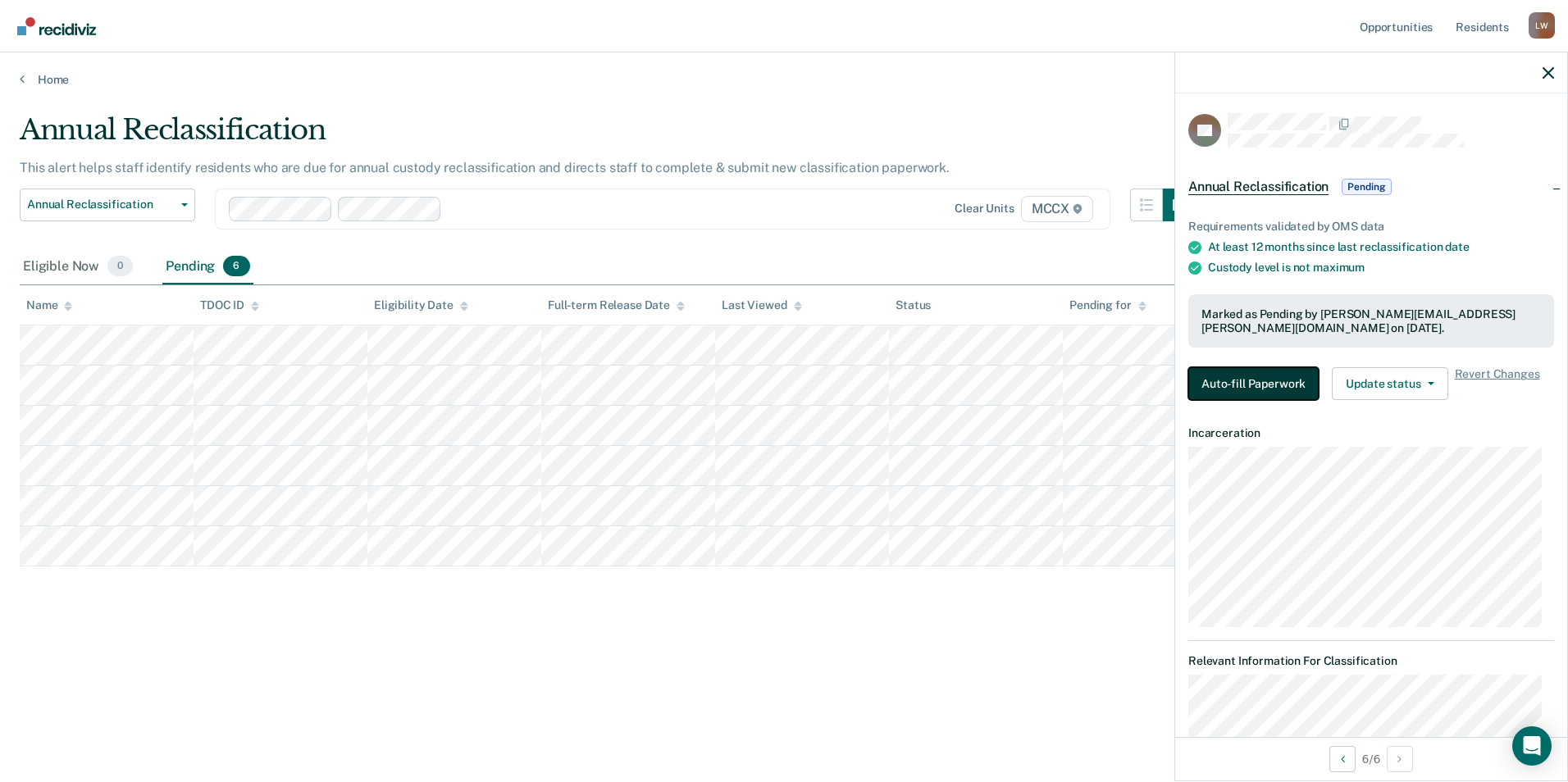
click at [754, 391] on button "Auto-fill Paperwork" at bounding box center [1254, 384] width 130 height 33
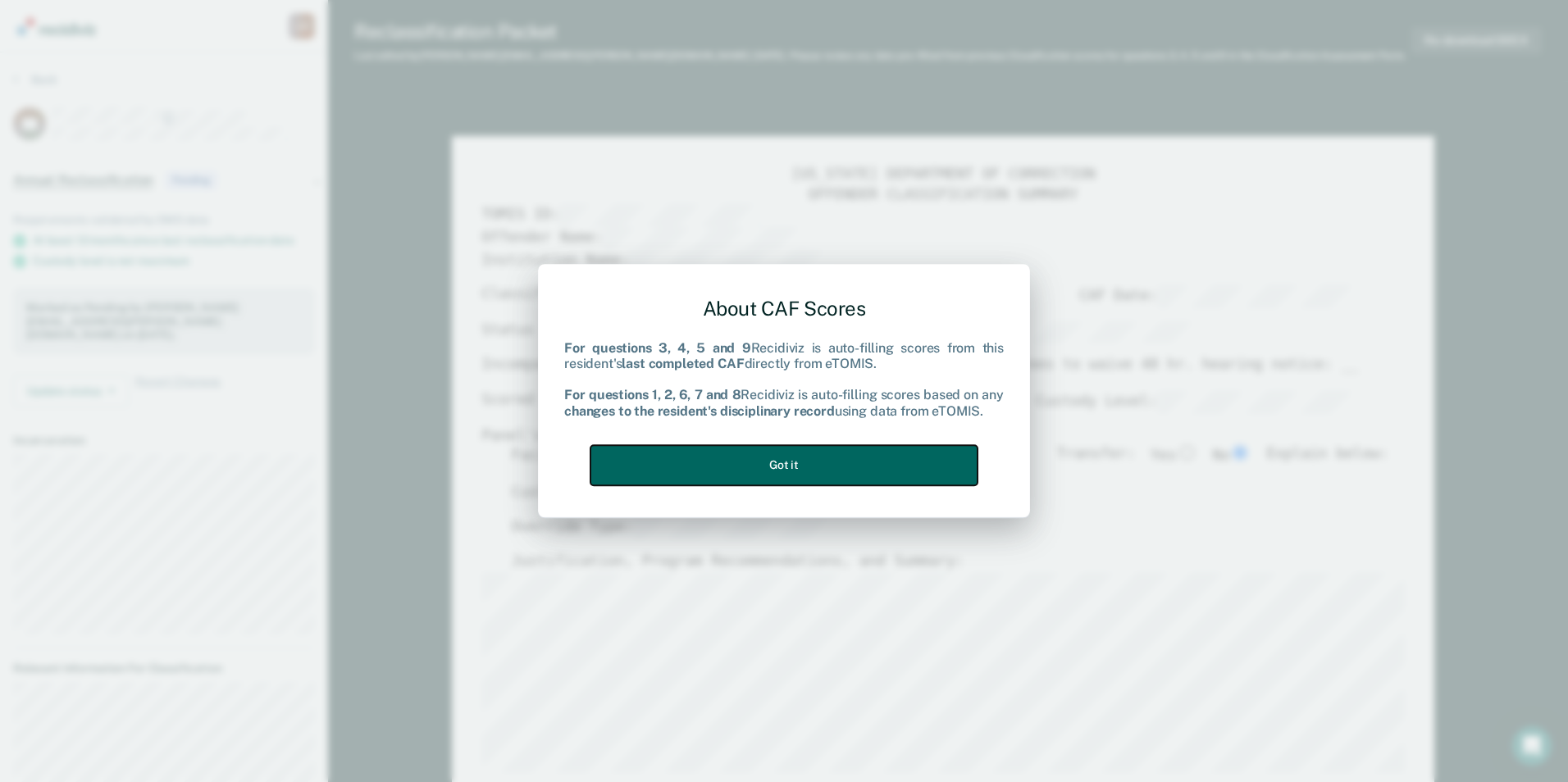
click at [754, 476] on button "Got it" at bounding box center [784, 465] width 387 height 40
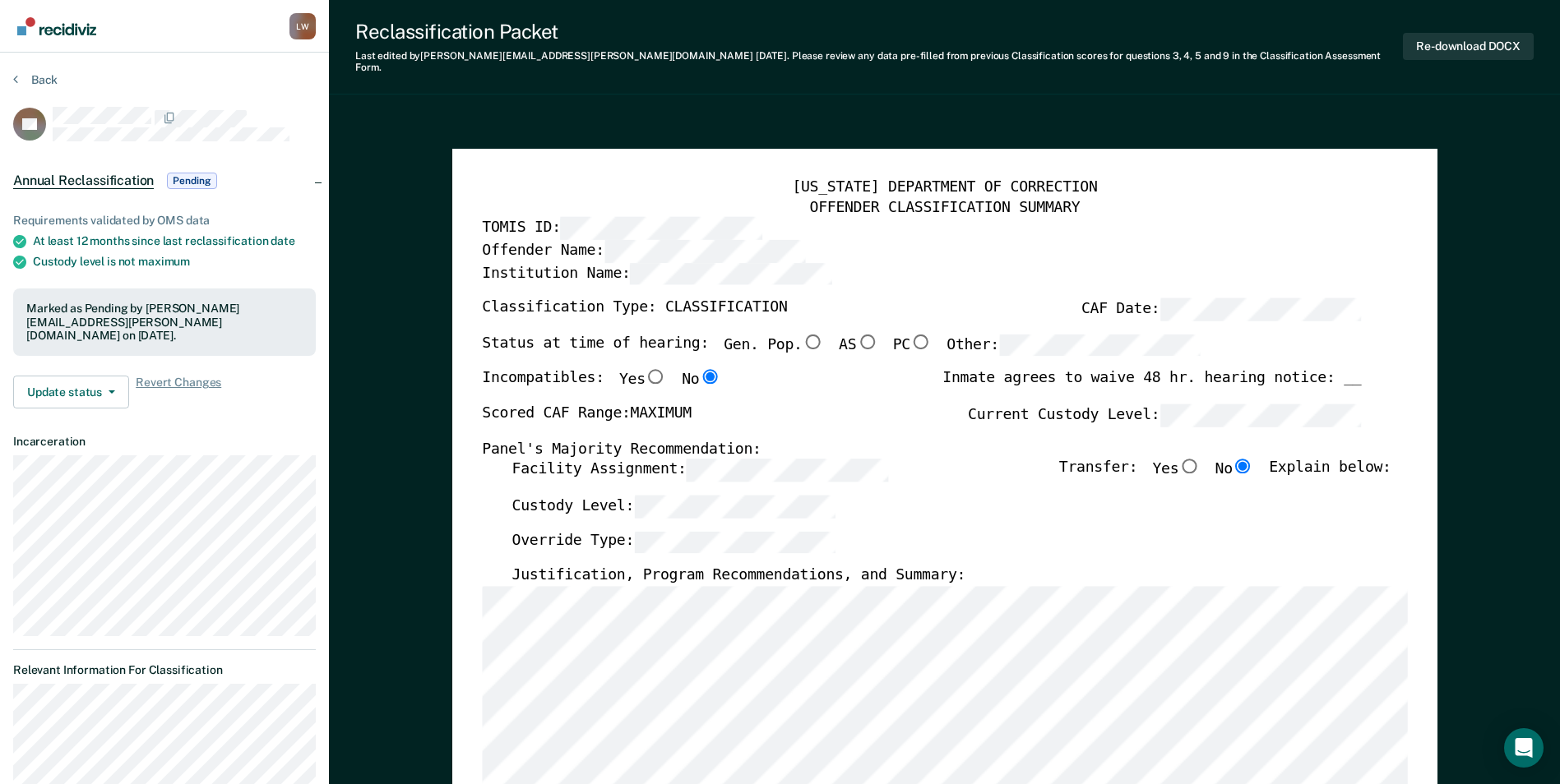
click at [756, 573] on div "Justification, Program Recommendations, and Summary:" at bounding box center [951, 576] width 879 height 20
click at [756, 500] on div "Custody Level:" at bounding box center [951, 513] width 879 height 37
click at [756, 459] on div "Facility Assignment: Transfer: Yes No Explain below:" at bounding box center [951, 477] width 879 height 37
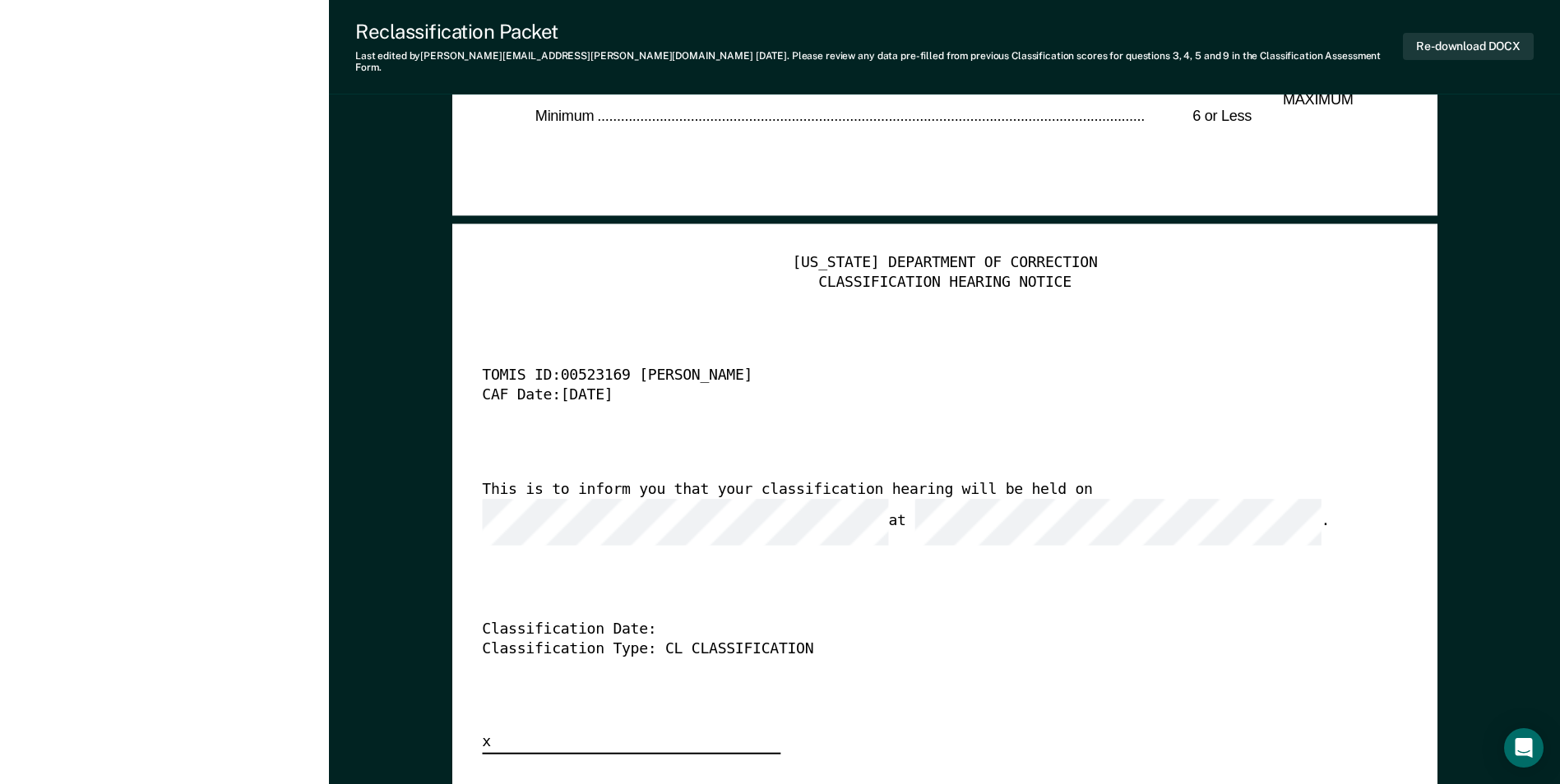
scroll to position [4029, 0]
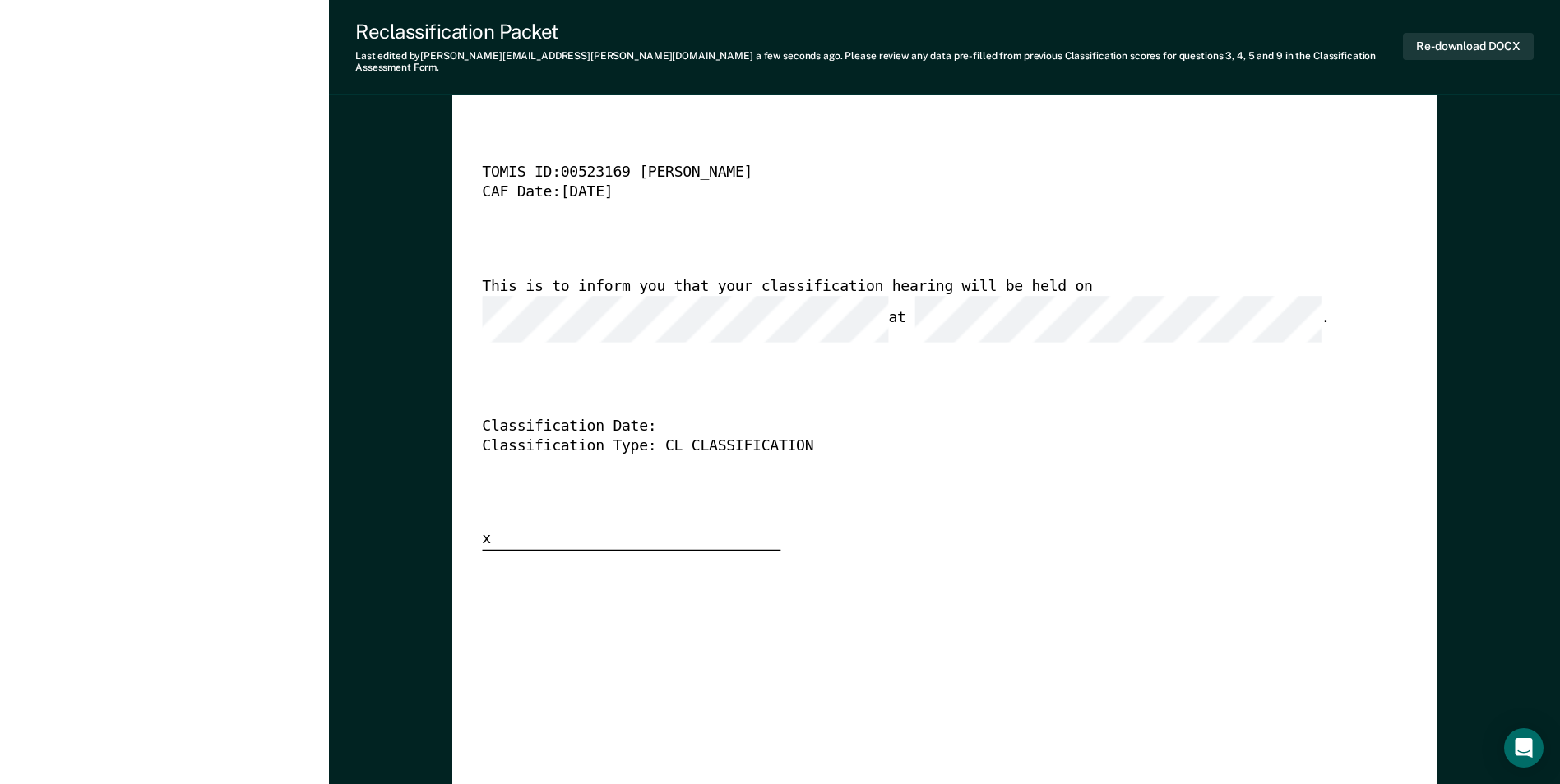
click at [756, 417] on div "Classification Date:" at bounding box center [922, 426] width 879 height 20
click at [756, 479] on div "[US_STATE] DEPARTMENT OF CORRECTION CLASSIFICATION HEARING NOTICE TOMIS ID: 005…" at bounding box center [945, 301] width 925 height 500
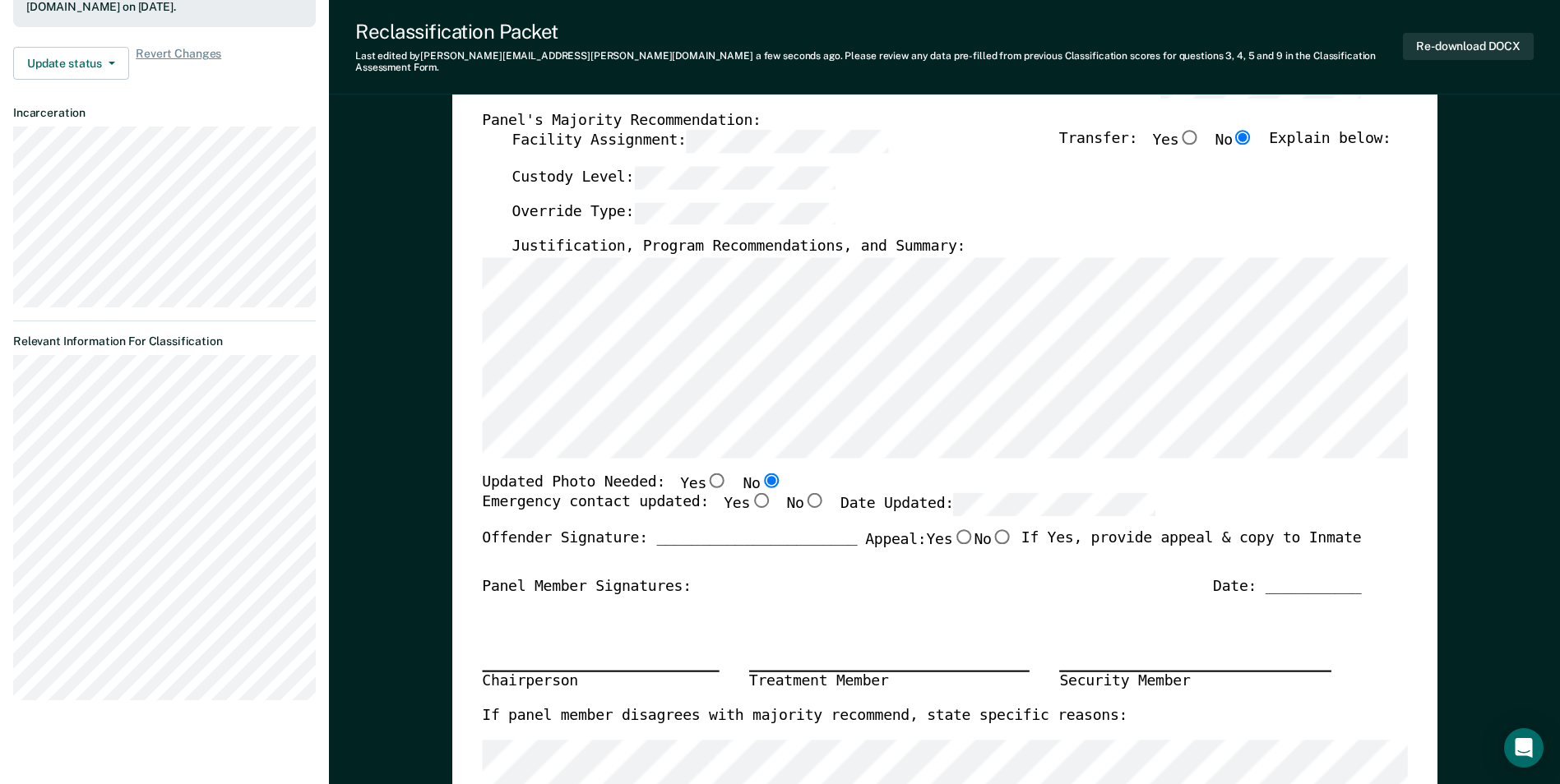
scroll to position [0, 0]
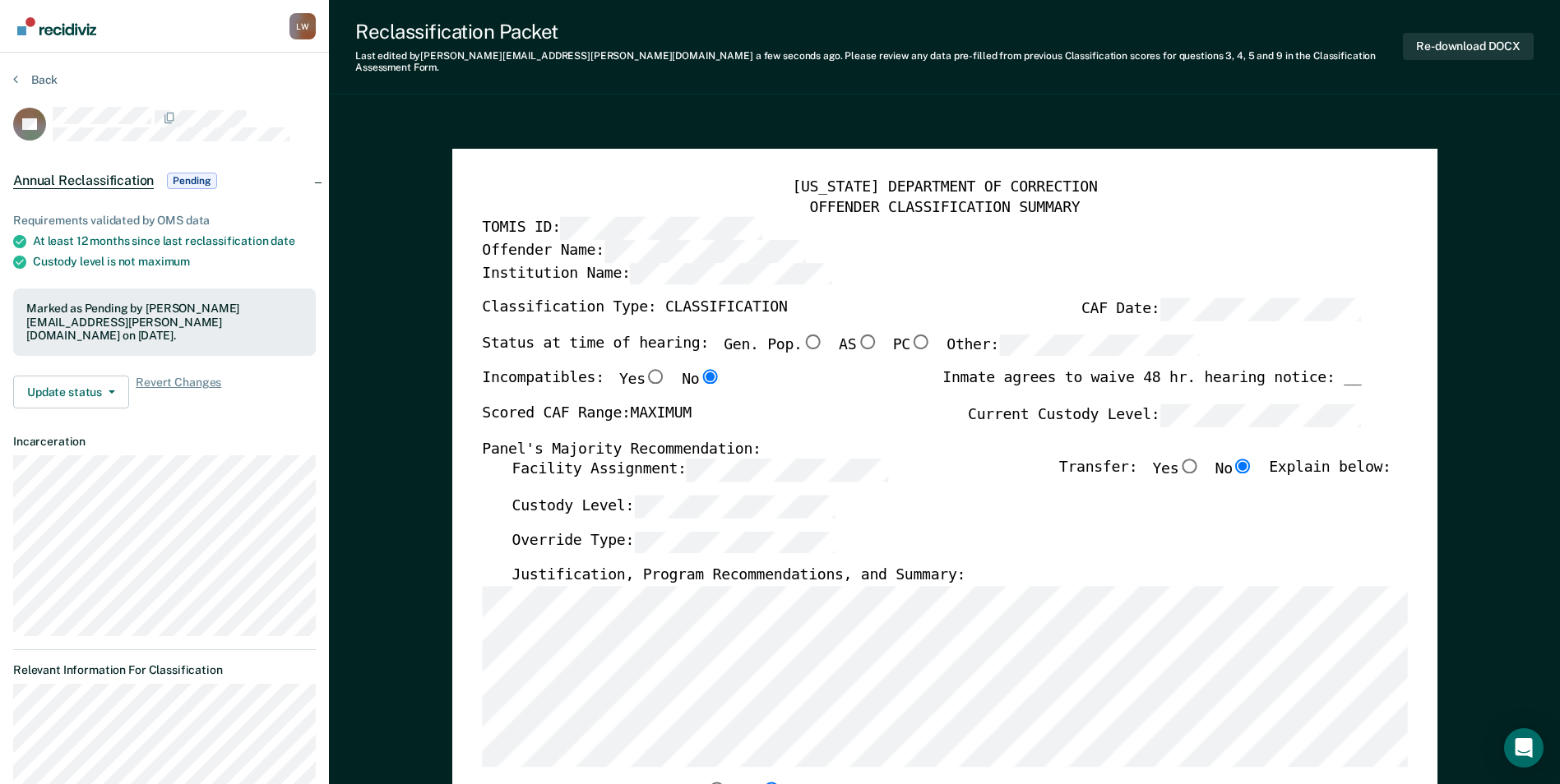
type textarea "x"
click at [33, 73] on button "Back" at bounding box center [35, 79] width 44 height 15
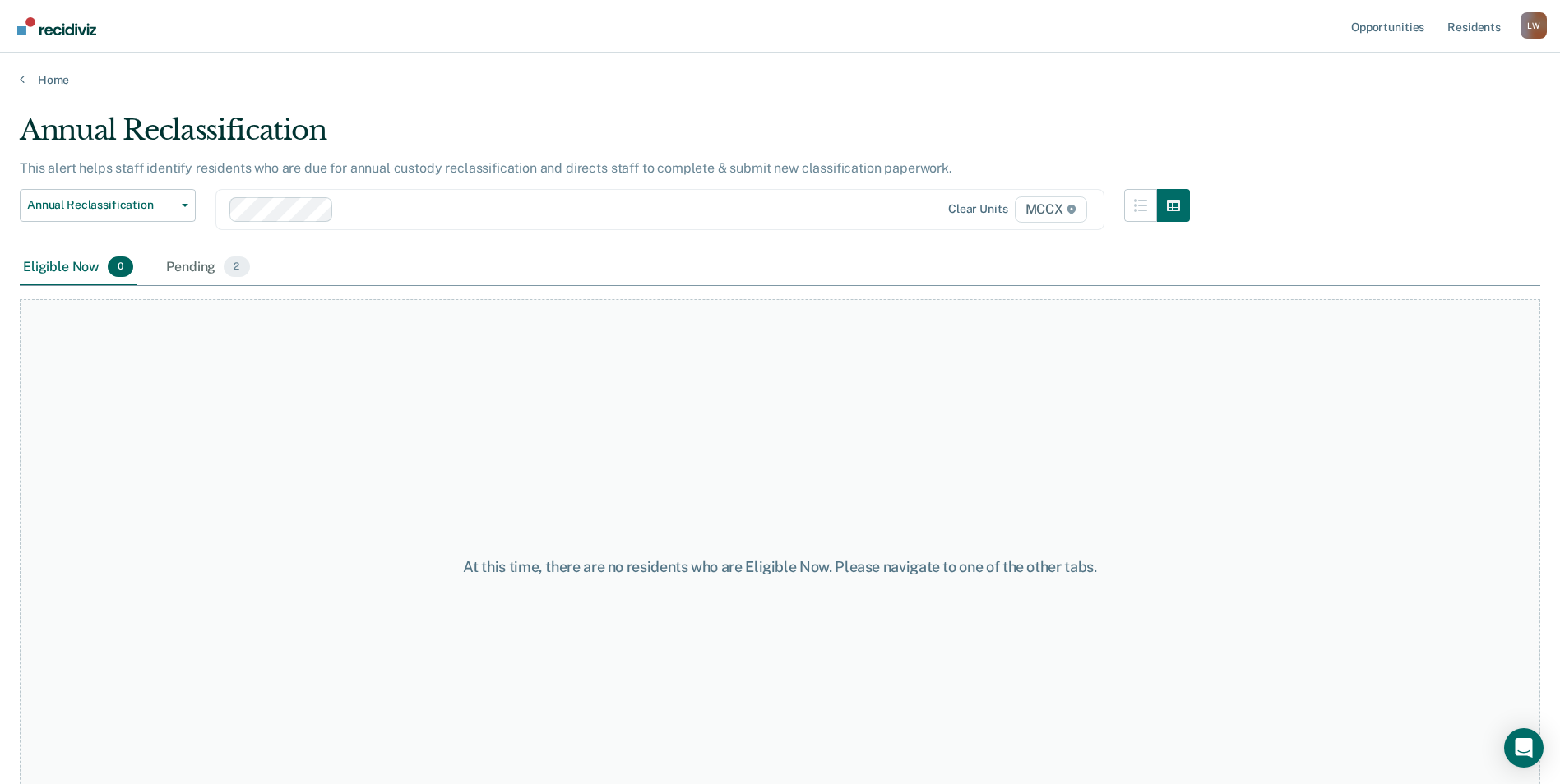
click at [719, 276] on div "Eligible Now 0 Pending 2" at bounding box center [780, 268] width 1521 height 37
click at [756, 94] on main "Annual Reclassification This alert helps staff identify residents who are due f…" at bounding box center [780, 433] width 1560 height 693
click at [561, 272] on div "Eligible Now 0 Pending 2" at bounding box center [780, 268] width 1521 height 37
click at [523, 274] on div "Eligible Now Pending" at bounding box center [780, 265] width 1521 height 31
click at [756, 360] on div "Search for units above to review and refer eligible residents for opportunities." at bounding box center [780, 561] width 1521 height 534
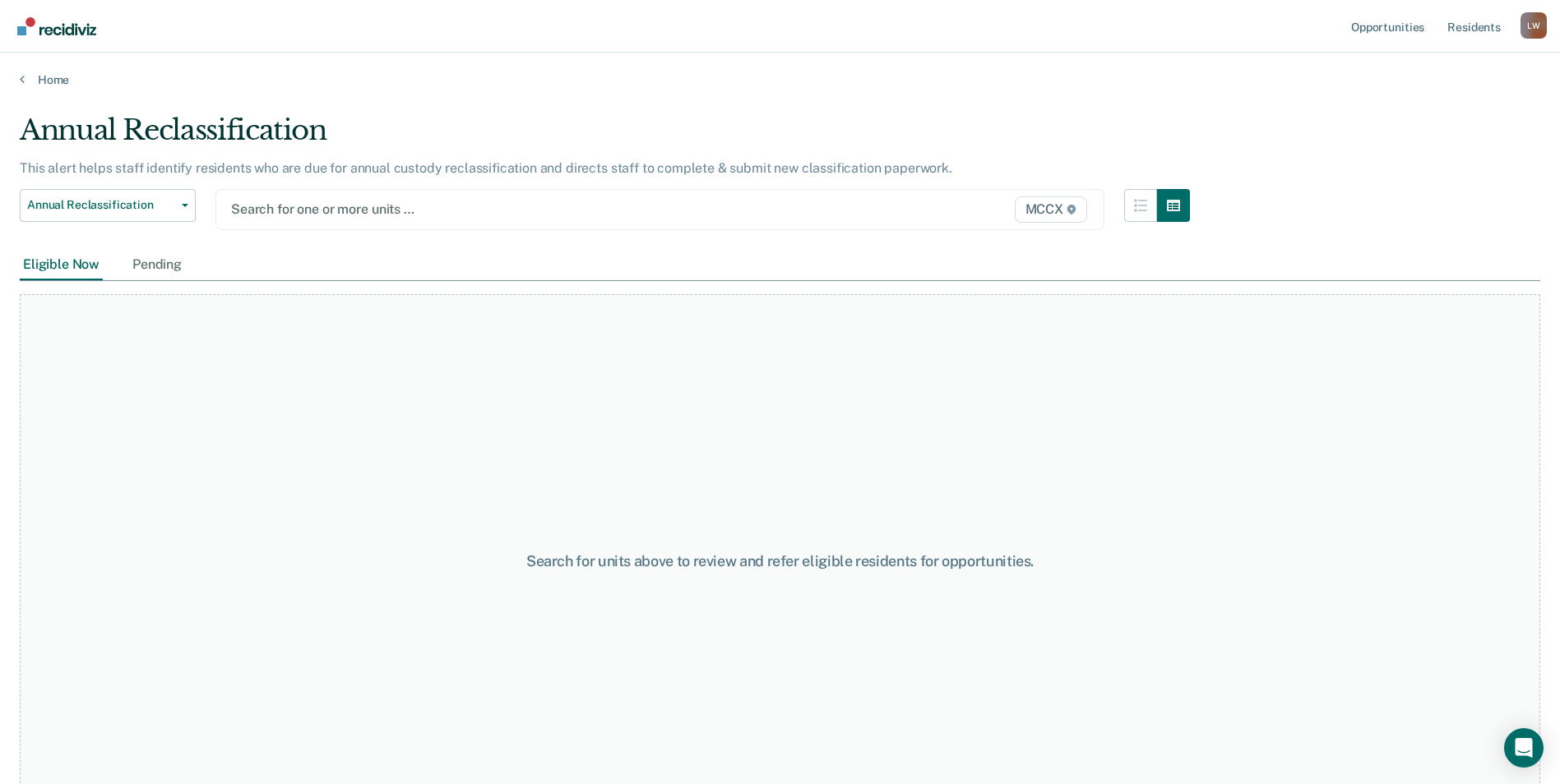
click at [756, 52] on div "Home" at bounding box center [780, 70] width 1560 height 35
